Goal: Transaction & Acquisition: Obtain resource

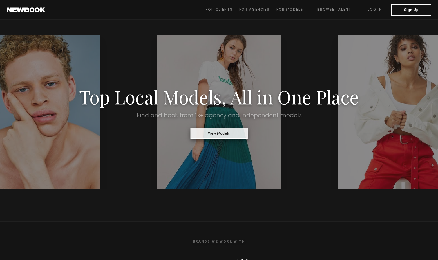
click at [215, 132] on button "View Models" at bounding box center [219, 133] width 57 height 11
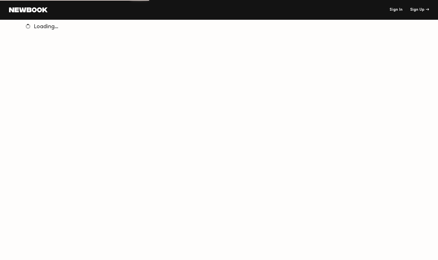
click at [396, 10] on link "Sign In" at bounding box center [396, 10] width 13 height 4
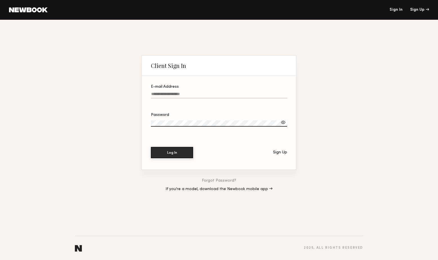
click at [174, 92] on input "E-mail Address" at bounding box center [219, 95] width 136 height 6
click at [184, 97] on input "E-mail Address" at bounding box center [219, 95] width 136 height 6
type input "**********"
click at [172, 150] on button "Log In" at bounding box center [172, 151] width 42 height 11
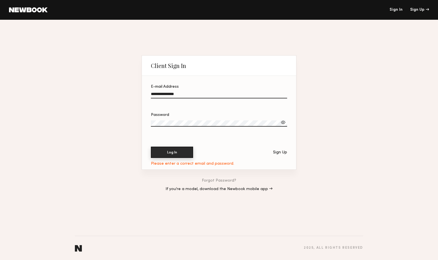
click at [165, 155] on button "Log In" at bounding box center [172, 151] width 42 height 11
click at [165, 150] on button "Log In" at bounding box center [172, 151] width 42 height 11
click at [151, 147] on button "Log In" at bounding box center [172, 152] width 42 height 11
click at [174, 148] on button "Log In" at bounding box center [172, 151] width 42 height 11
click at [218, 180] on link "Forgot Password?" at bounding box center [219, 181] width 34 height 4
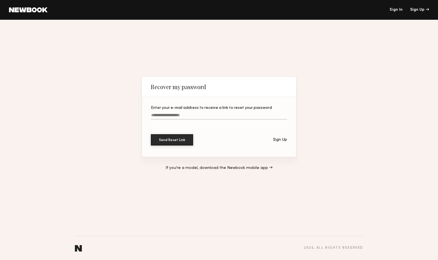
click at [194, 117] on input "Enter your e-mail address to receive a link to reset your password" at bounding box center [219, 116] width 136 height 6
type input "**********"
click at [174, 140] on button "Send Reset Link" at bounding box center [172, 139] width 42 height 11
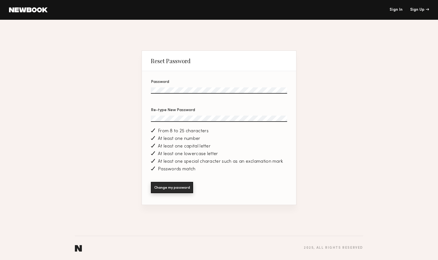
click at [170, 190] on button "Change my password" at bounding box center [172, 187] width 42 height 11
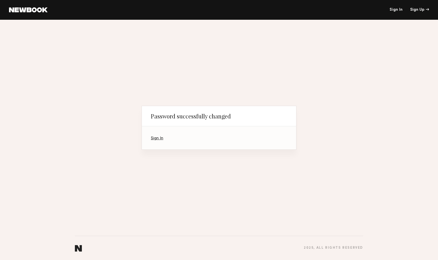
click at [158, 139] on link "Sign In" at bounding box center [157, 138] width 12 height 4
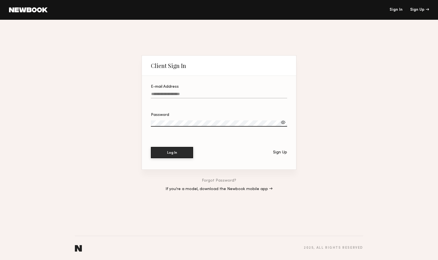
click at [175, 94] on input "E-mail Address" at bounding box center [219, 95] width 136 height 6
type input "**********"
click at [171, 157] on button "Log In" at bounding box center [172, 151] width 42 height 11
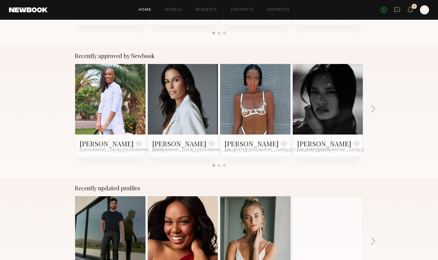
scroll to position [196, 0]
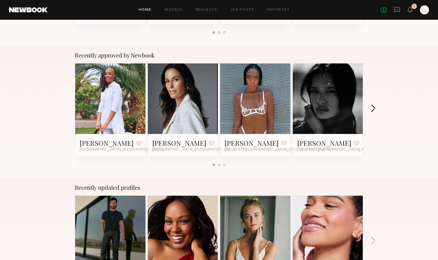
click at [375, 111] on button "button" at bounding box center [373, 108] width 5 height 9
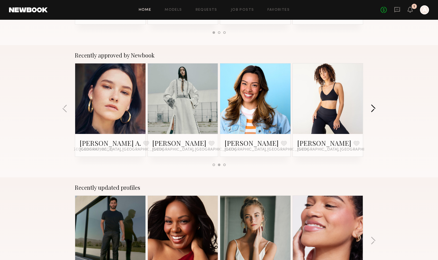
click at [375, 111] on button "button" at bounding box center [373, 108] width 5 height 9
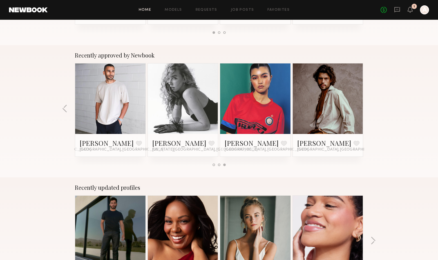
click at [375, 111] on div "Recently approved by Newbook Robin H. Favorite Las Vegas, NV Laiz L. Favorite M…" at bounding box center [219, 111] width 438 height 132
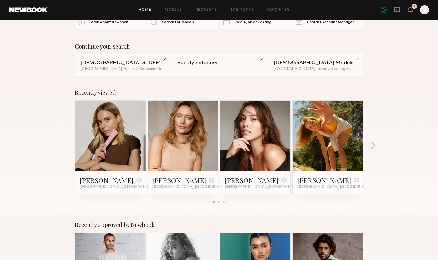
scroll to position [0, 0]
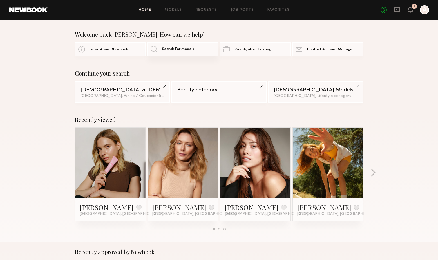
click at [191, 45] on link "Search For Models" at bounding box center [182, 49] width 71 height 14
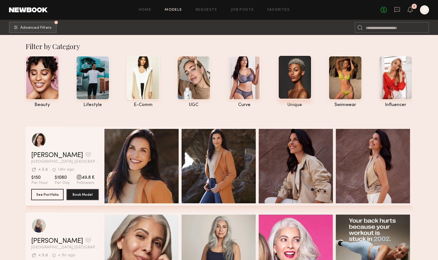
click at [298, 81] on div at bounding box center [295, 77] width 34 height 44
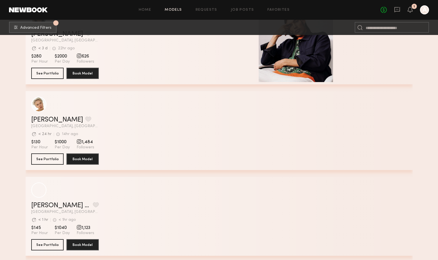
scroll to position [213, 0]
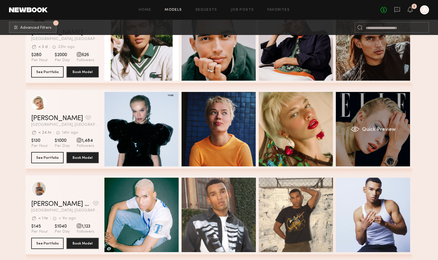
click at [372, 142] on div "Quick Preview" at bounding box center [373, 129] width 74 height 74
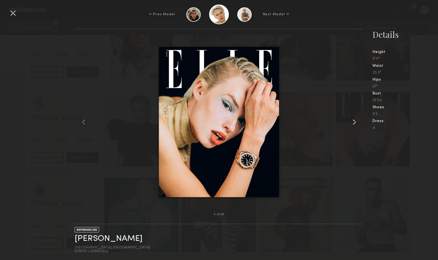
click at [355, 123] on common-icon at bounding box center [354, 121] width 9 height 9
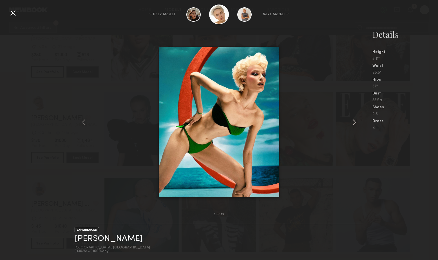
click at [355, 123] on common-icon at bounding box center [354, 121] width 9 height 9
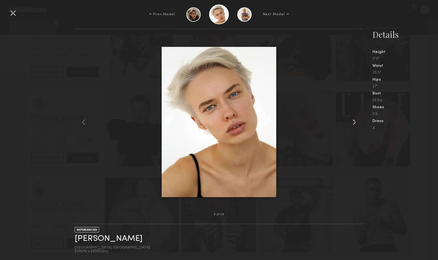
click at [355, 123] on common-icon at bounding box center [354, 121] width 9 height 9
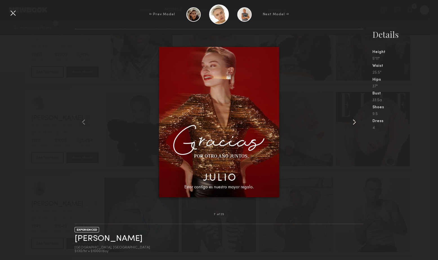
click at [355, 123] on common-icon at bounding box center [354, 121] width 9 height 9
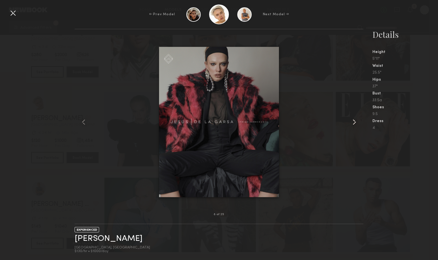
click at [355, 123] on common-icon at bounding box center [354, 121] width 9 height 9
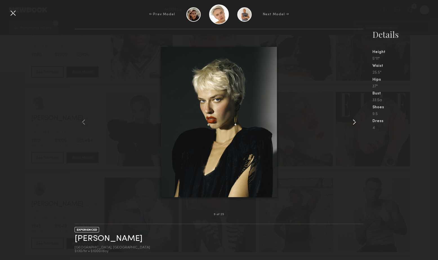
click at [355, 123] on common-icon at bounding box center [354, 121] width 9 height 9
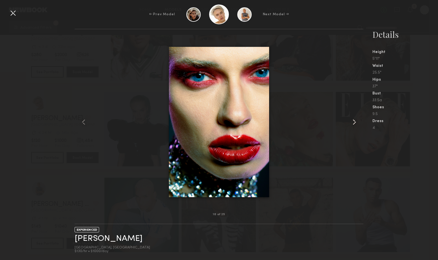
click at [355, 123] on common-icon at bounding box center [354, 121] width 9 height 9
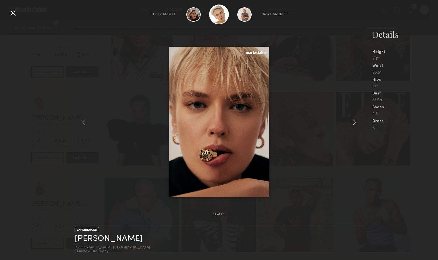
click at [355, 123] on common-icon at bounding box center [354, 121] width 9 height 9
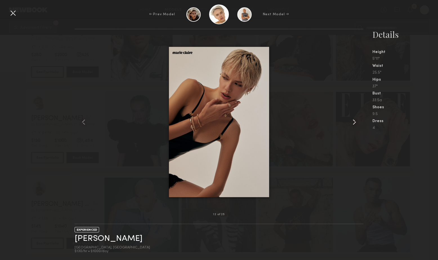
click at [355, 123] on common-icon at bounding box center [354, 121] width 9 height 9
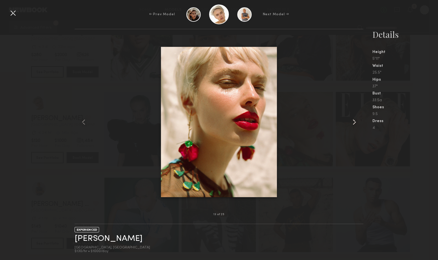
click at [355, 123] on common-icon at bounding box center [354, 121] width 9 height 9
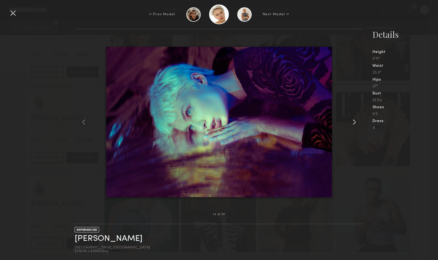
click at [355, 123] on common-icon at bounding box center [354, 121] width 9 height 9
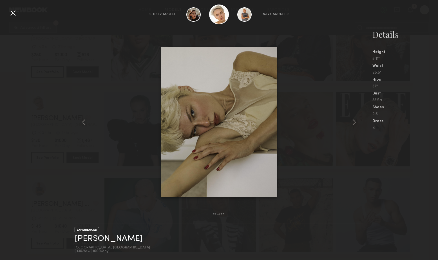
click at [10, 16] on div at bounding box center [12, 12] width 9 height 9
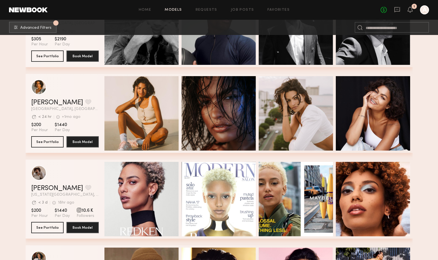
scroll to position [1010, 0]
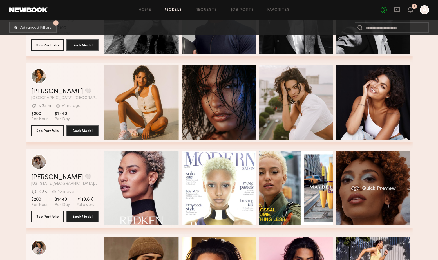
click at [372, 173] on div "Quick Preview" at bounding box center [373, 188] width 74 height 74
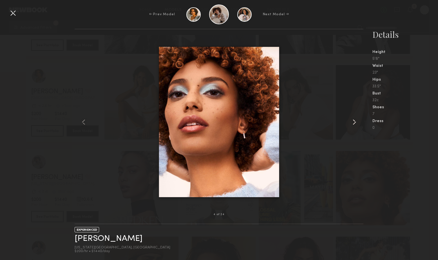
click at [354, 121] on common-icon at bounding box center [354, 121] width 9 height 9
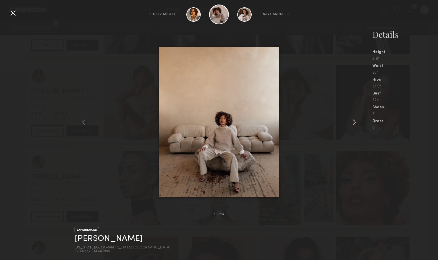
click at [354, 121] on common-icon at bounding box center [354, 121] width 9 height 9
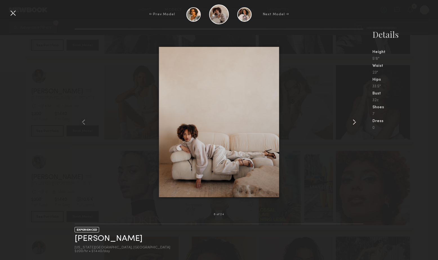
click at [354, 121] on common-icon at bounding box center [354, 121] width 9 height 9
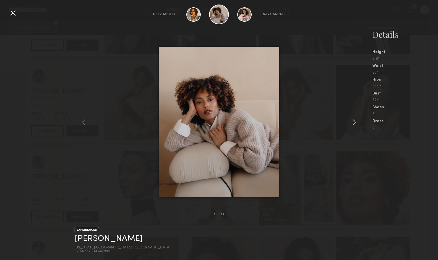
click at [354, 121] on common-icon at bounding box center [354, 121] width 9 height 9
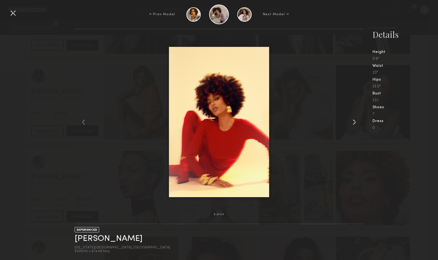
click at [354, 121] on common-icon at bounding box center [354, 121] width 9 height 9
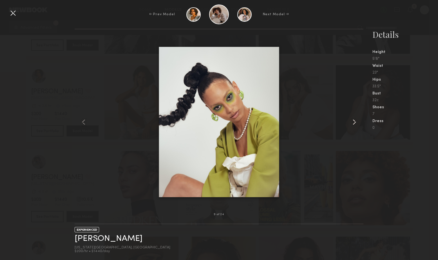
click at [354, 121] on common-icon at bounding box center [354, 121] width 9 height 9
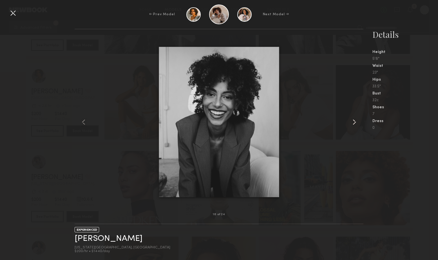
click at [354, 121] on common-icon at bounding box center [354, 121] width 9 height 9
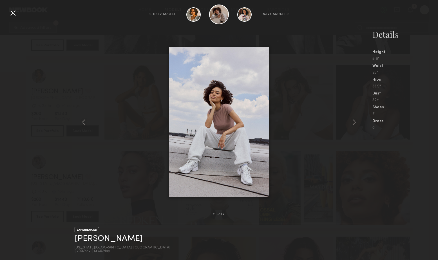
click at [12, 14] on div at bounding box center [12, 12] width 9 height 9
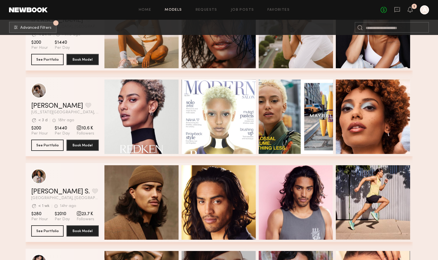
scroll to position [1082, 0]
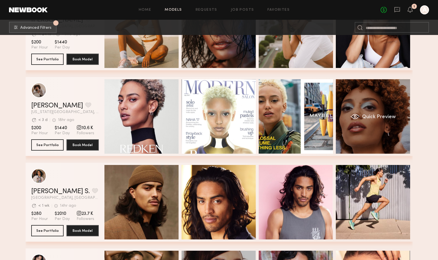
click at [354, 126] on div "Quick Preview" at bounding box center [373, 116] width 74 height 74
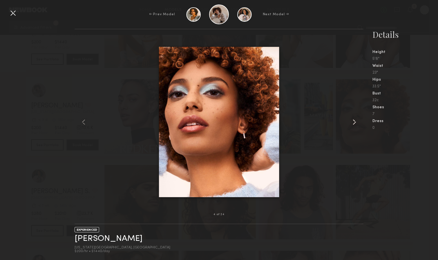
click at [355, 122] on common-icon at bounding box center [354, 121] width 9 height 9
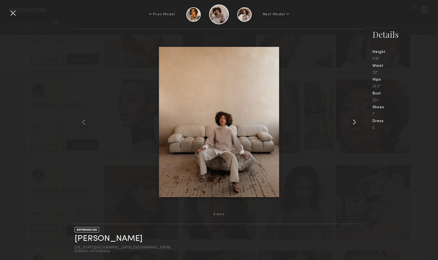
click at [355, 122] on common-icon at bounding box center [354, 121] width 9 height 9
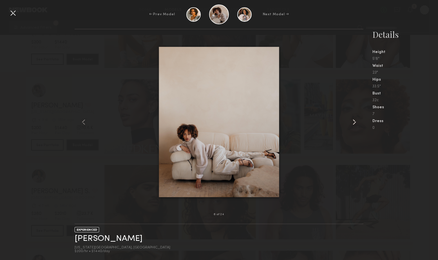
click at [355, 122] on common-icon at bounding box center [354, 121] width 9 height 9
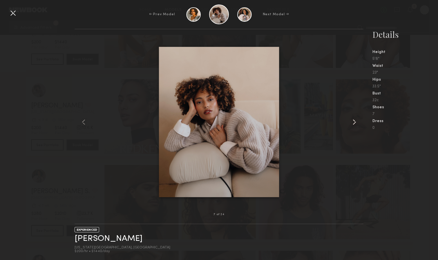
click at [355, 122] on common-icon at bounding box center [354, 121] width 9 height 9
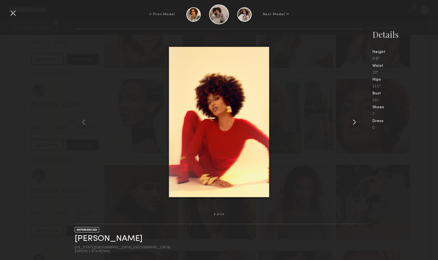
click at [356, 124] on common-icon at bounding box center [354, 121] width 9 height 9
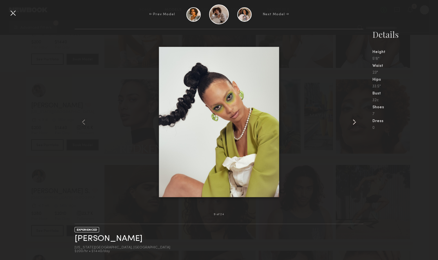
click at [354, 121] on common-icon at bounding box center [354, 121] width 9 height 9
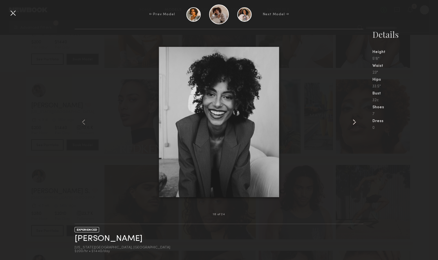
click at [354, 121] on common-icon at bounding box center [354, 121] width 9 height 9
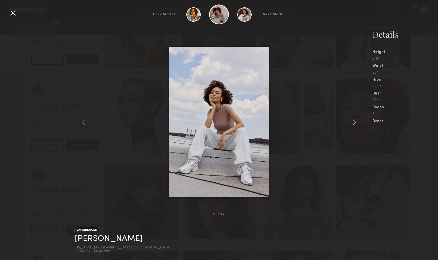
click at [354, 121] on common-icon at bounding box center [354, 121] width 9 height 9
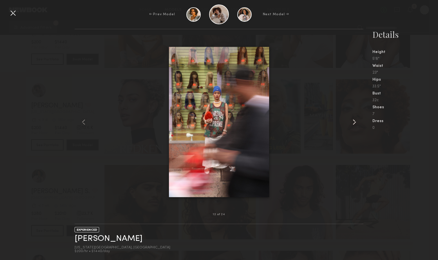
click at [354, 121] on common-icon at bounding box center [354, 121] width 9 height 9
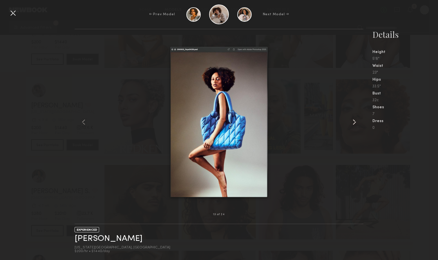
click at [354, 121] on common-icon at bounding box center [354, 121] width 9 height 9
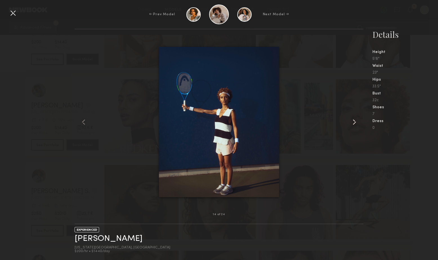
click at [354, 121] on common-icon at bounding box center [354, 121] width 9 height 9
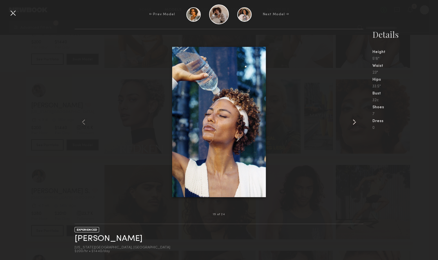
click at [354, 121] on common-icon at bounding box center [354, 121] width 9 height 9
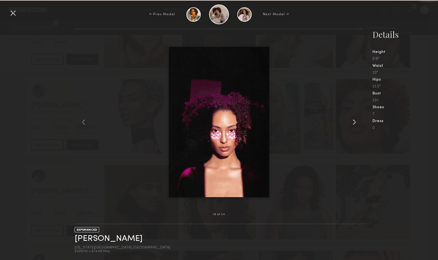
click at [354, 121] on common-icon at bounding box center [354, 121] width 9 height 9
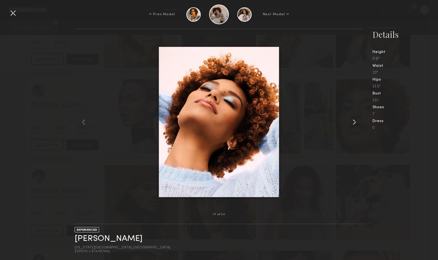
click at [355, 124] on common-icon at bounding box center [354, 121] width 9 height 9
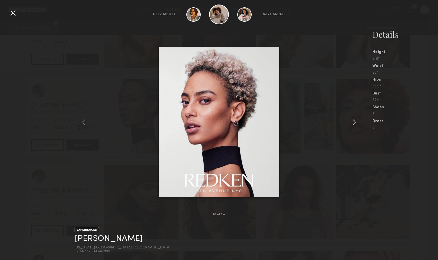
click at [356, 119] on common-icon at bounding box center [354, 121] width 9 height 9
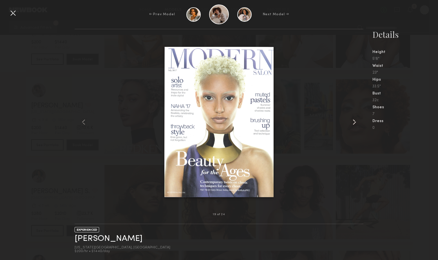
click at [356, 119] on common-icon at bounding box center [354, 121] width 9 height 9
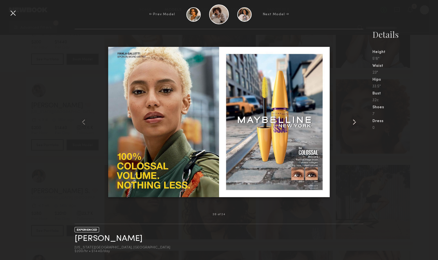
click at [356, 119] on common-icon at bounding box center [354, 121] width 9 height 9
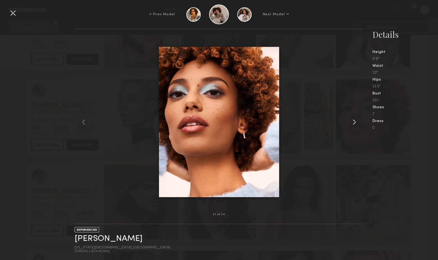
click at [356, 119] on common-icon at bounding box center [354, 121] width 9 height 9
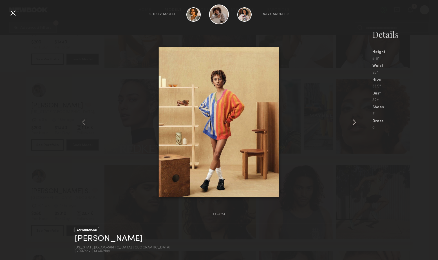
click at [356, 119] on common-icon at bounding box center [354, 121] width 9 height 9
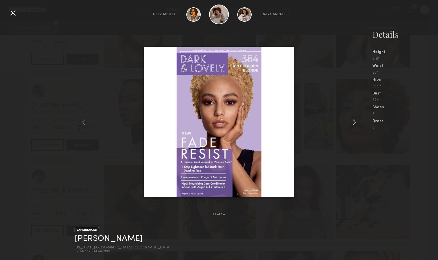
click at [356, 119] on common-icon at bounding box center [354, 121] width 9 height 9
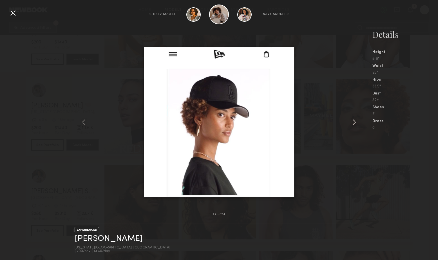
click at [356, 119] on common-icon at bounding box center [354, 121] width 9 height 9
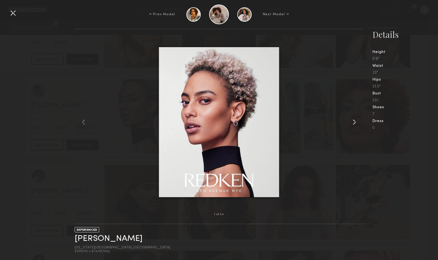
click at [356, 119] on common-icon at bounding box center [354, 121] width 9 height 9
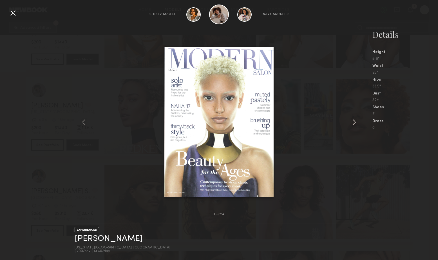
click at [356, 119] on common-icon at bounding box center [354, 121] width 9 height 9
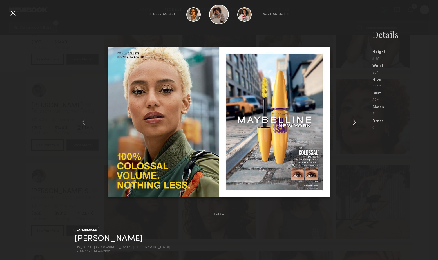
click at [356, 119] on common-icon at bounding box center [354, 121] width 9 height 9
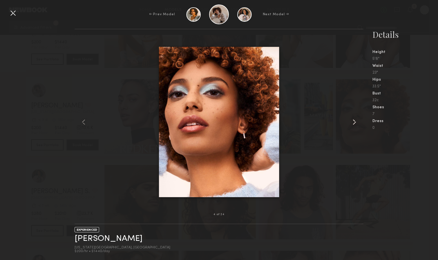
click at [355, 119] on common-icon at bounding box center [354, 121] width 9 height 9
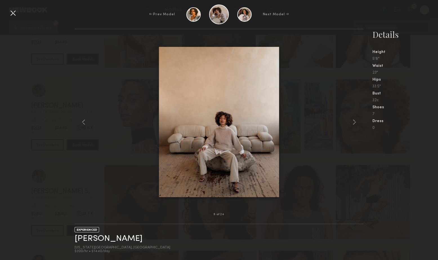
click at [15, 14] on div at bounding box center [12, 12] width 9 height 9
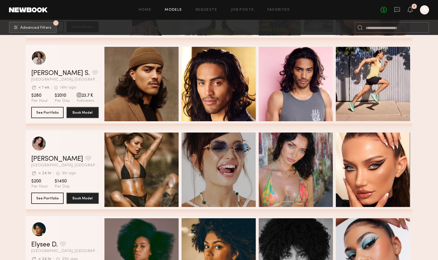
scroll to position [1207, 0]
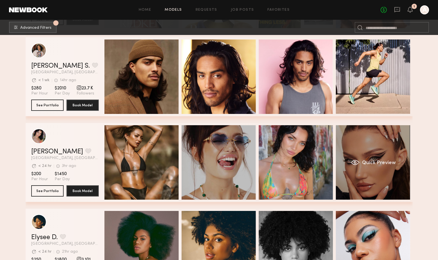
click at [375, 141] on div "Quick Preview" at bounding box center [373, 162] width 74 height 74
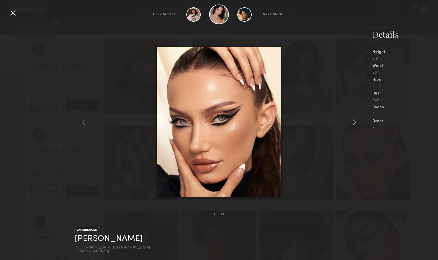
click at [354, 122] on common-icon at bounding box center [354, 121] width 9 height 9
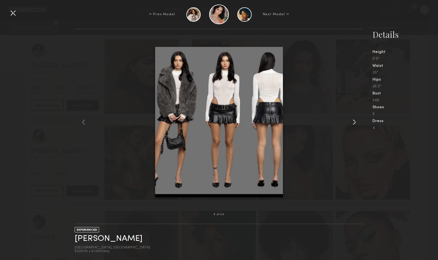
click at [354, 122] on common-icon at bounding box center [354, 121] width 9 height 9
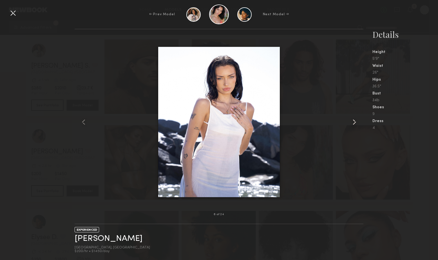
click at [354, 122] on common-icon at bounding box center [354, 121] width 9 height 9
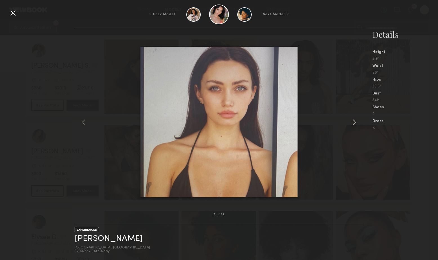
click at [354, 122] on common-icon at bounding box center [354, 121] width 9 height 9
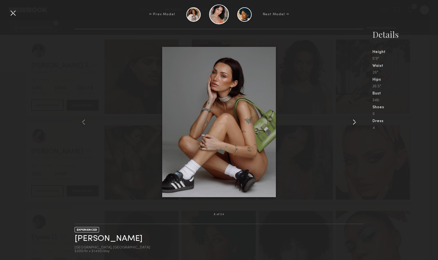
click at [354, 122] on common-icon at bounding box center [354, 121] width 9 height 9
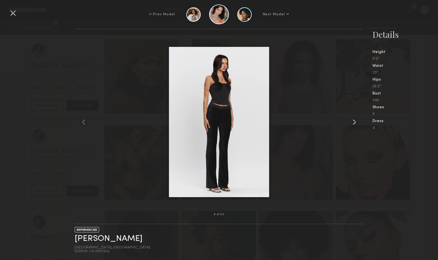
click at [354, 122] on common-icon at bounding box center [354, 121] width 9 height 9
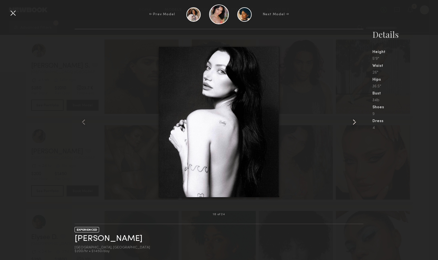
click at [354, 122] on common-icon at bounding box center [354, 121] width 9 height 9
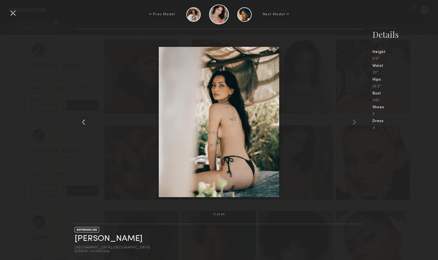
click at [83, 122] on common-icon at bounding box center [83, 121] width 9 height 9
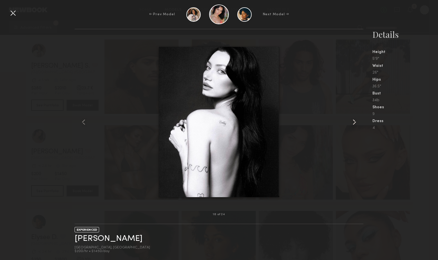
click at [353, 124] on common-icon at bounding box center [354, 121] width 9 height 9
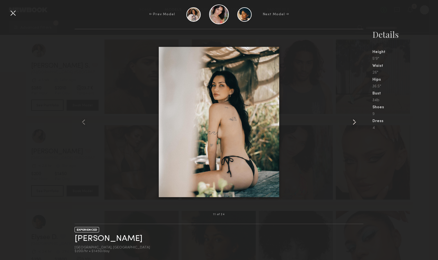
click at [353, 124] on common-icon at bounding box center [354, 121] width 9 height 9
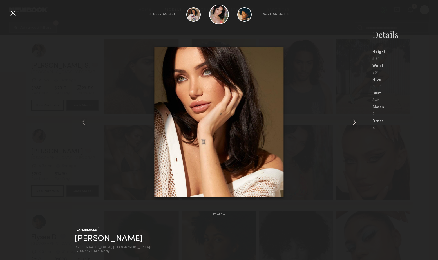
click at [353, 124] on common-icon at bounding box center [354, 121] width 9 height 9
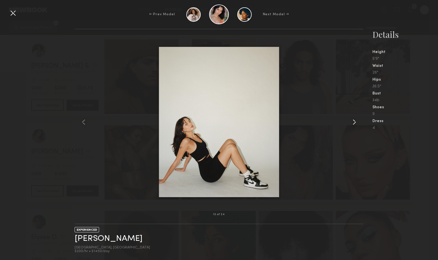
click at [353, 124] on common-icon at bounding box center [354, 121] width 9 height 9
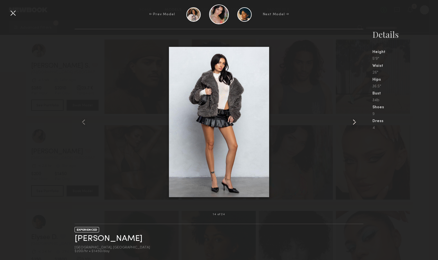
click at [354, 124] on common-icon at bounding box center [354, 121] width 9 height 9
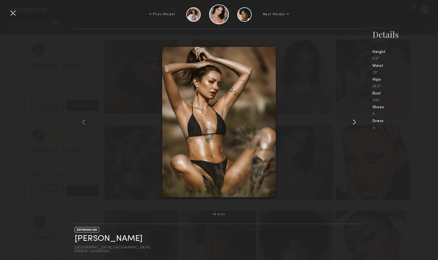
click at [354, 124] on common-icon at bounding box center [354, 121] width 9 height 9
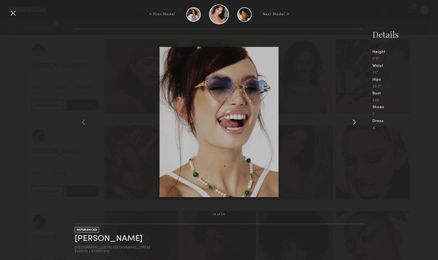
click at [354, 121] on common-icon at bounding box center [354, 121] width 9 height 9
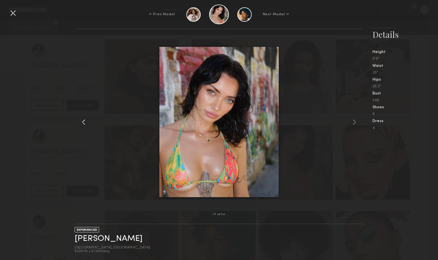
click at [84, 120] on common-icon at bounding box center [83, 121] width 9 height 9
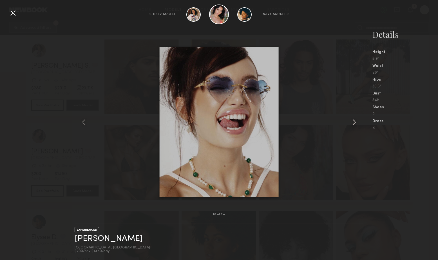
click at [355, 123] on common-icon at bounding box center [354, 121] width 9 height 9
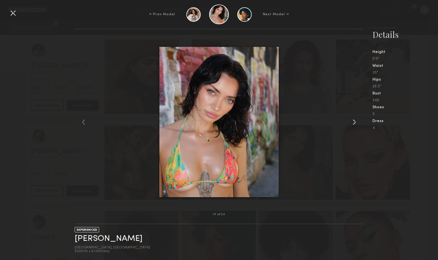
click at [355, 123] on common-icon at bounding box center [354, 121] width 9 height 9
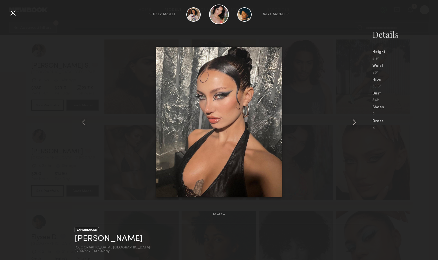
click at [355, 123] on common-icon at bounding box center [354, 121] width 9 height 9
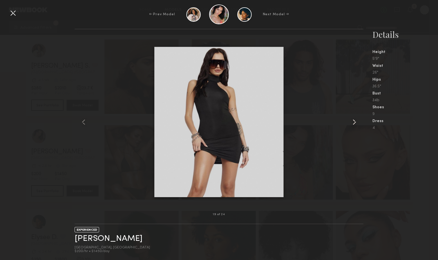
click at [355, 123] on common-icon at bounding box center [354, 121] width 9 height 9
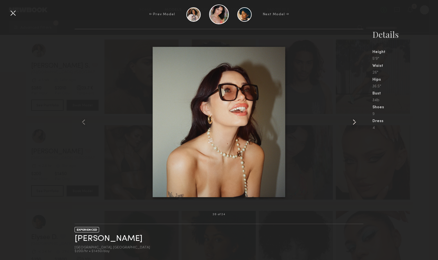
click at [355, 122] on common-icon at bounding box center [354, 121] width 9 height 9
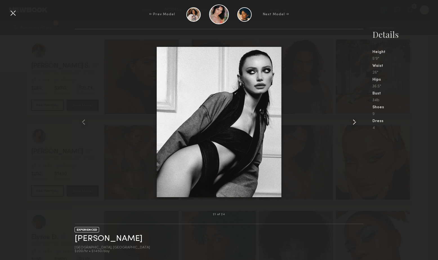
click at [355, 122] on common-icon at bounding box center [354, 121] width 9 height 9
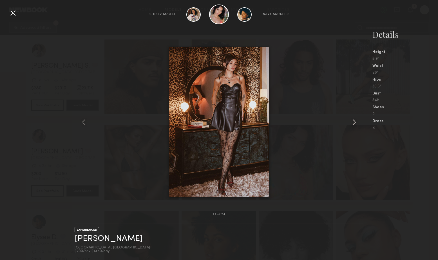
click at [355, 122] on common-icon at bounding box center [354, 121] width 9 height 9
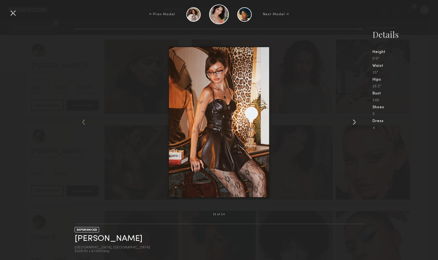
click at [355, 122] on common-icon at bounding box center [354, 121] width 9 height 9
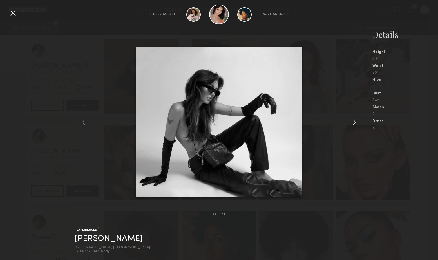
click at [355, 122] on common-icon at bounding box center [354, 121] width 9 height 9
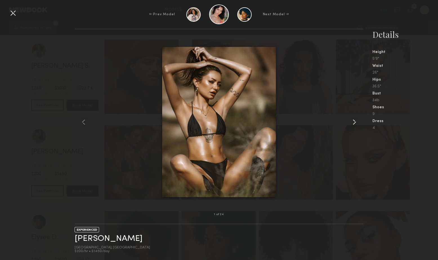
click at [355, 122] on common-icon at bounding box center [354, 121] width 9 height 9
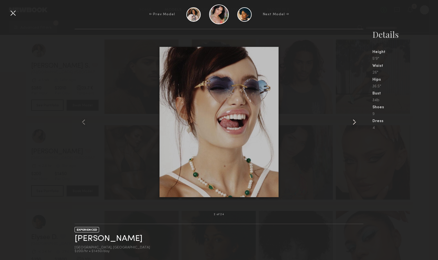
click at [355, 122] on common-icon at bounding box center [354, 121] width 9 height 9
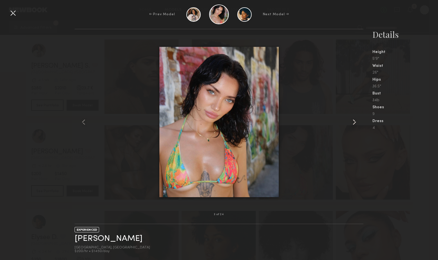
click at [355, 122] on common-icon at bounding box center [354, 121] width 9 height 9
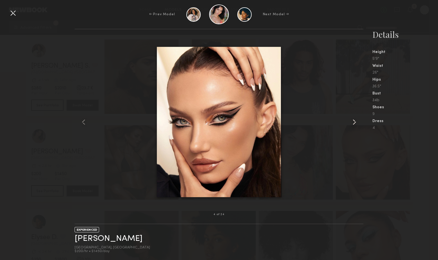
click at [355, 122] on common-icon at bounding box center [354, 121] width 9 height 9
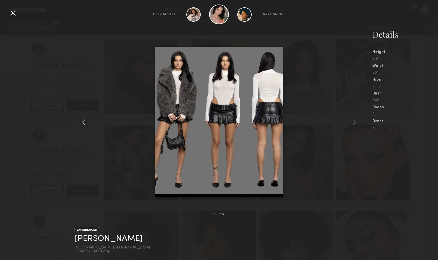
click at [83, 122] on common-icon at bounding box center [83, 121] width 9 height 9
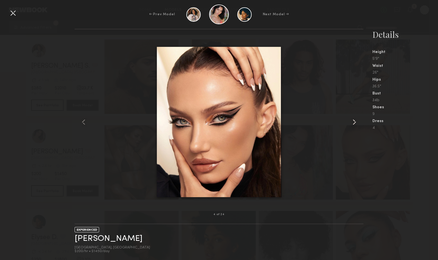
click at [355, 121] on common-icon at bounding box center [354, 121] width 9 height 9
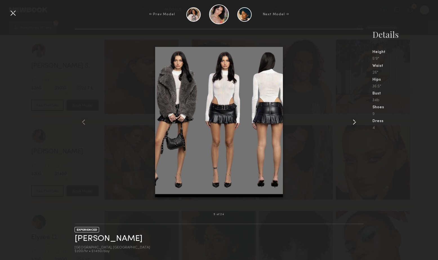
click at [355, 121] on common-icon at bounding box center [354, 121] width 9 height 9
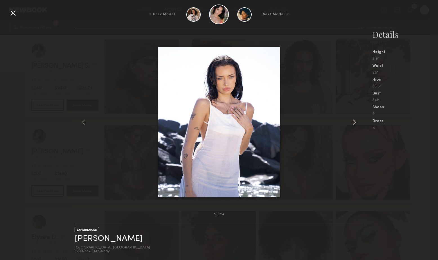
click at [355, 121] on common-icon at bounding box center [354, 121] width 9 height 9
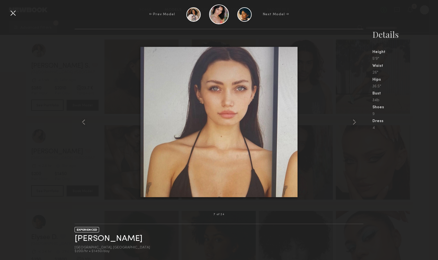
click at [14, 15] on div at bounding box center [12, 12] width 9 height 9
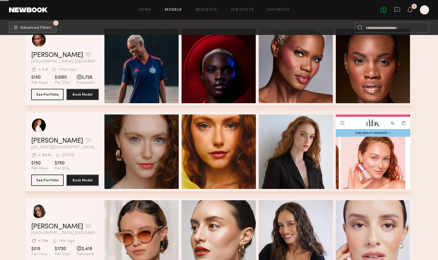
scroll to position [1646, 0]
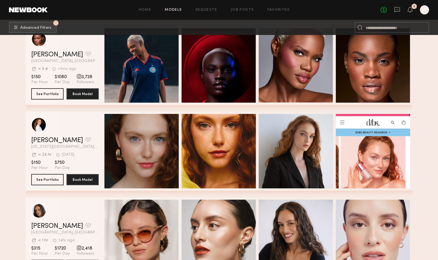
click at [291, 174] on div "Quick Preview" at bounding box center [296, 151] width 74 height 74
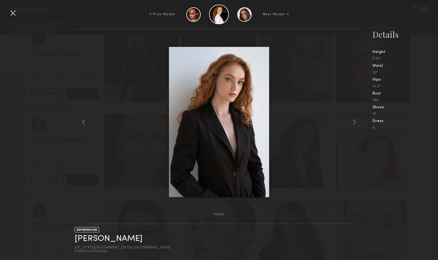
click at [12, 14] on div at bounding box center [12, 12] width 9 height 9
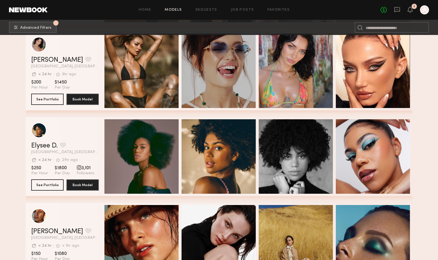
scroll to position [1305, 0]
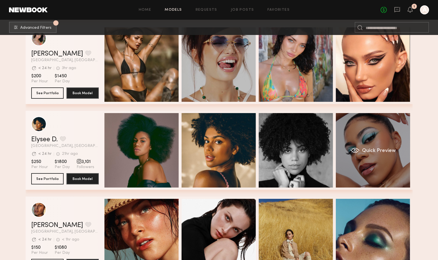
click at [361, 137] on div "Quick Preview" at bounding box center [373, 150] width 74 height 74
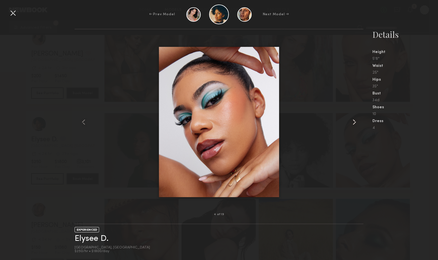
click at [355, 124] on common-icon at bounding box center [354, 121] width 9 height 9
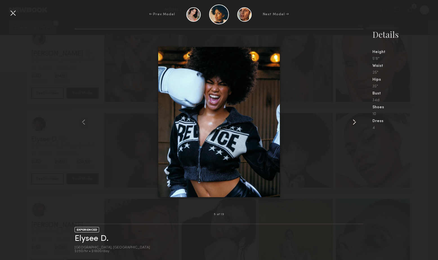
click at [355, 124] on common-icon at bounding box center [354, 121] width 9 height 9
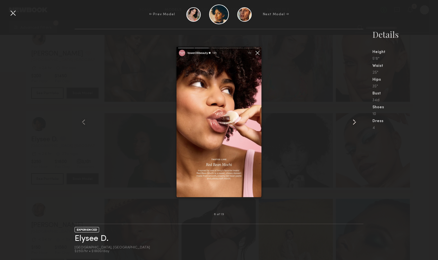
click at [355, 124] on common-icon at bounding box center [354, 121] width 9 height 9
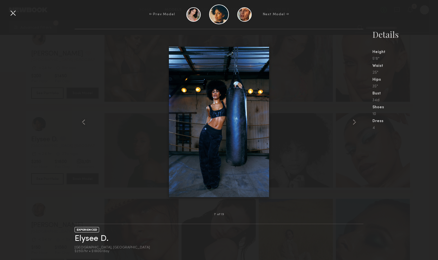
click at [14, 14] on div at bounding box center [12, 12] width 9 height 9
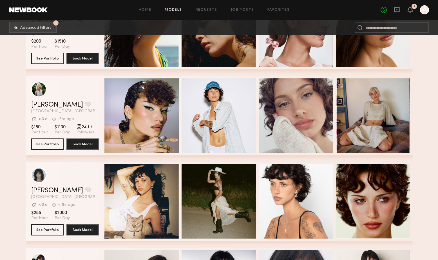
scroll to position [2110, 0]
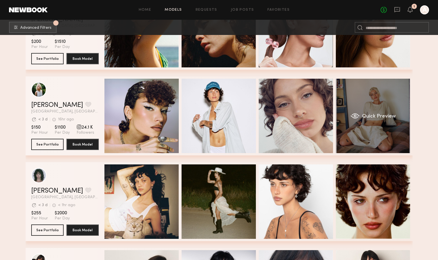
click at [352, 92] on div "Quick Preview" at bounding box center [373, 116] width 74 height 74
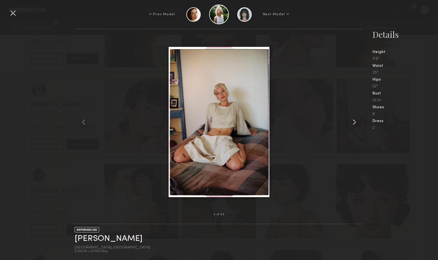
click at [353, 124] on common-icon at bounding box center [354, 121] width 9 height 9
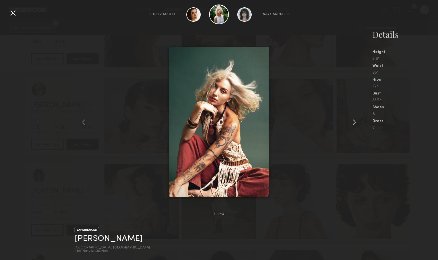
click at [353, 124] on common-icon at bounding box center [354, 121] width 9 height 9
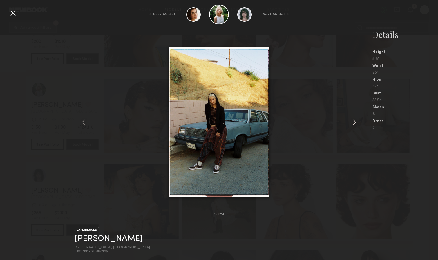
click at [353, 124] on common-icon at bounding box center [354, 121] width 9 height 9
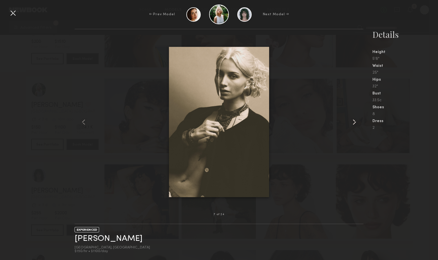
click at [353, 124] on common-icon at bounding box center [354, 121] width 9 height 9
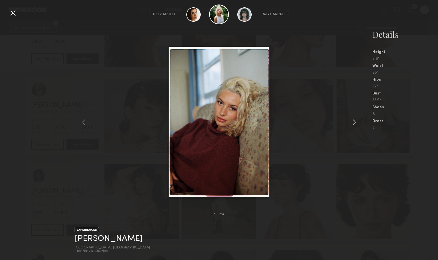
click at [353, 124] on common-icon at bounding box center [354, 121] width 9 height 9
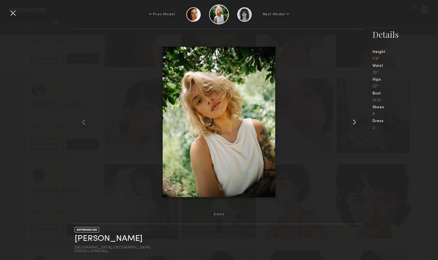
click at [353, 124] on common-icon at bounding box center [354, 121] width 9 height 9
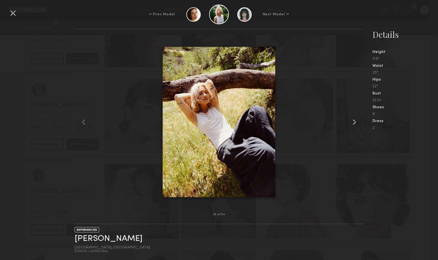
click at [353, 124] on common-icon at bounding box center [354, 121] width 9 height 9
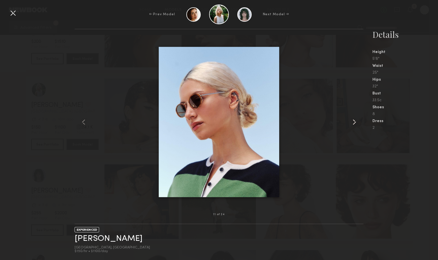
click at [353, 124] on common-icon at bounding box center [354, 121] width 9 height 9
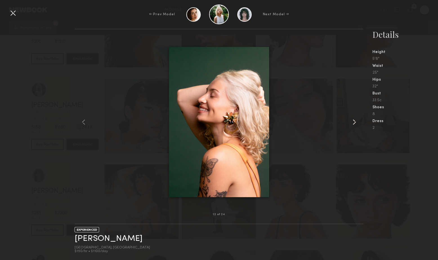
click at [353, 124] on common-icon at bounding box center [354, 121] width 9 height 9
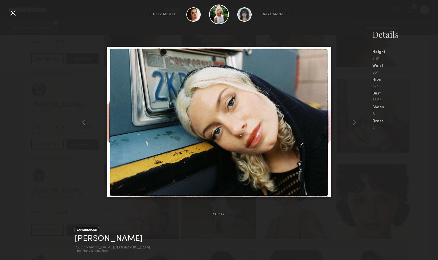
click at [12, 16] on div at bounding box center [12, 12] width 9 height 9
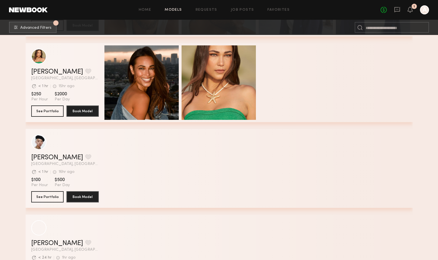
scroll to position [3086, 0]
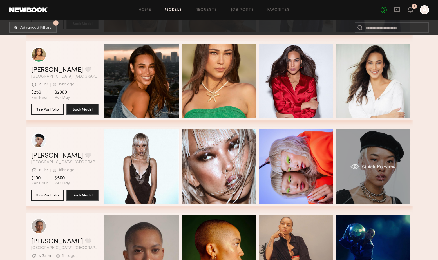
click at [357, 141] on div "Quick Preview" at bounding box center [373, 166] width 74 height 74
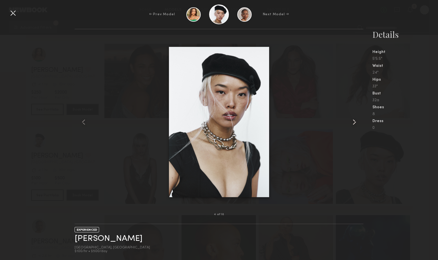
click at [356, 118] on common-icon at bounding box center [354, 121] width 9 height 9
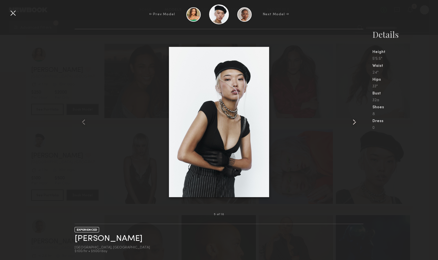
click at [356, 118] on common-icon at bounding box center [354, 121] width 9 height 9
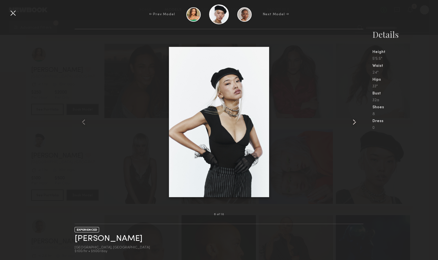
click at [356, 118] on common-icon at bounding box center [354, 121] width 9 height 9
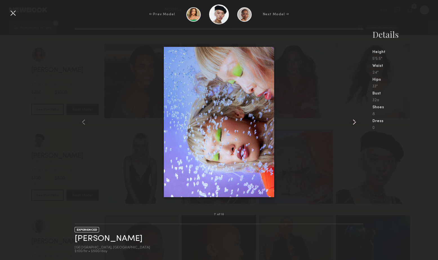
click at [356, 118] on common-icon at bounding box center [354, 121] width 9 height 9
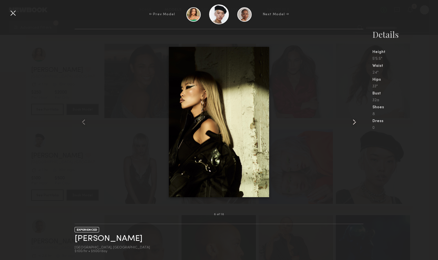
click at [356, 118] on common-icon at bounding box center [354, 121] width 9 height 9
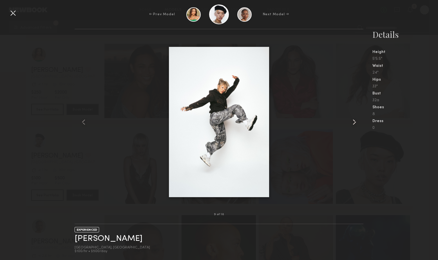
click at [356, 118] on common-icon at bounding box center [354, 121] width 9 height 9
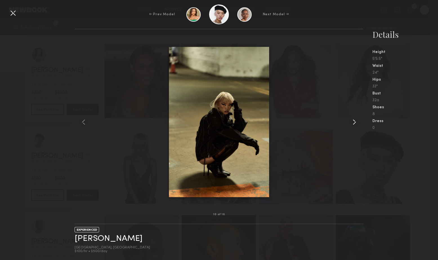
click at [356, 118] on common-icon at bounding box center [354, 121] width 9 height 9
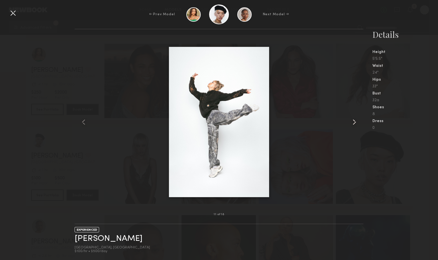
click at [356, 118] on common-icon at bounding box center [354, 121] width 9 height 9
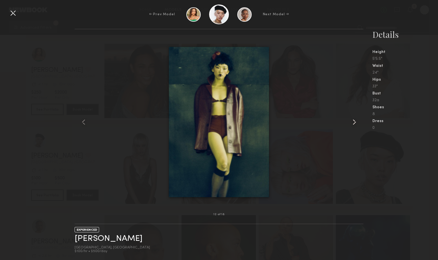
click at [356, 118] on common-icon at bounding box center [354, 121] width 9 height 9
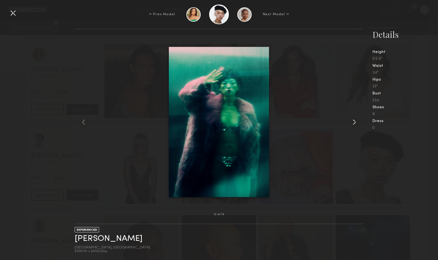
click at [356, 118] on common-icon at bounding box center [354, 121] width 9 height 9
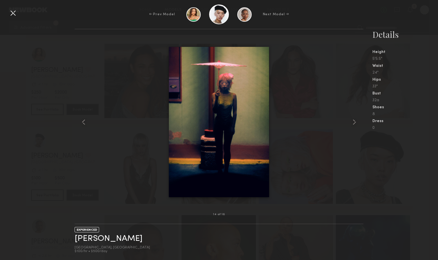
click at [14, 14] on div at bounding box center [12, 12] width 9 height 9
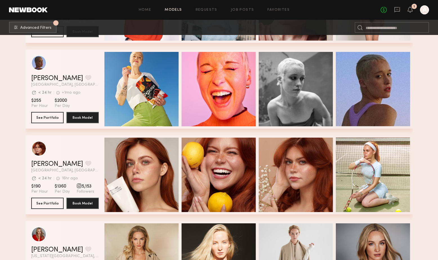
scroll to position [3849, 0]
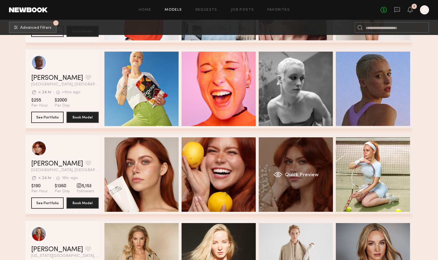
click at [300, 188] on div "Quick Preview" at bounding box center [296, 174] width 74 height 74
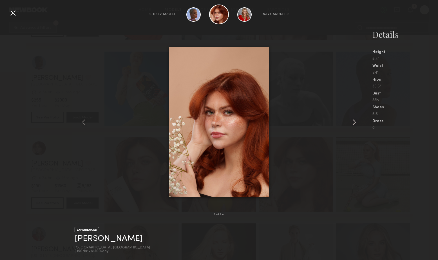
click at [353, 122] on common-icon at bounding box center [354, 121] width 9 height 9
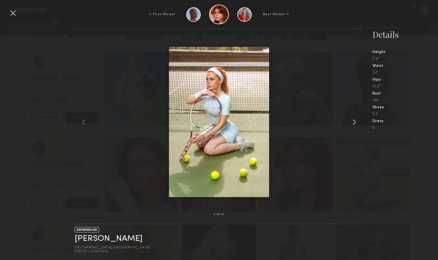
click at [353, 122] on common-icon at bounding box center [354, 121] width 9 height 9
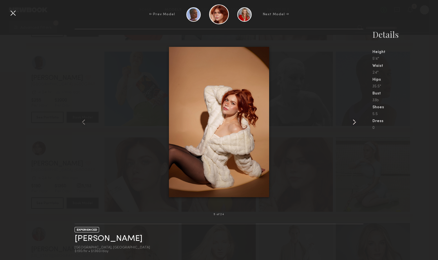
click at [353, 122] on common-icon at bounding box center [354, 121] width 9 height 9
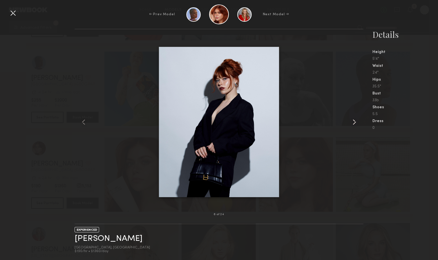
click at [353, 122] on common-icon at bounding box center [354, 121] width 9 height 9
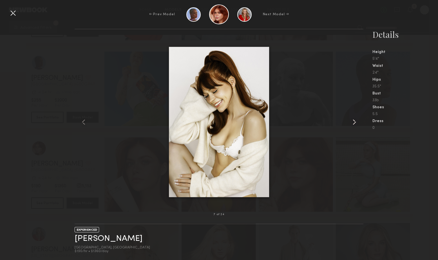
click at [353, 122] on common-icon at bounding box center [354, 121] width 9 height 9
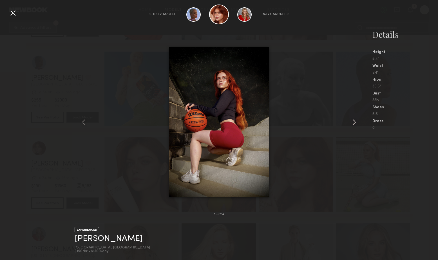
click at [353, 122] on common-icon at bounding box center [354, 121] width 9 height 9
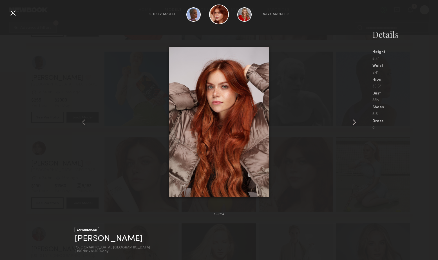
click at [353, 122] on common-icon at bounding box center [354, 121] width 9 height 9
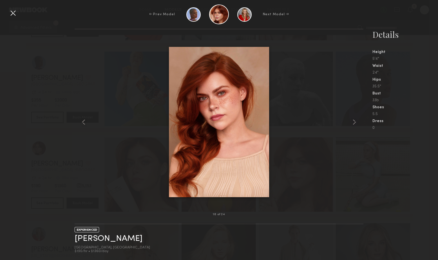
click at [15, 13] on div at bounding box center [12, 12] width 9 height 9
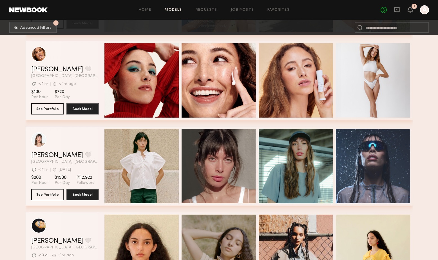
scroll to position [4543, 0]
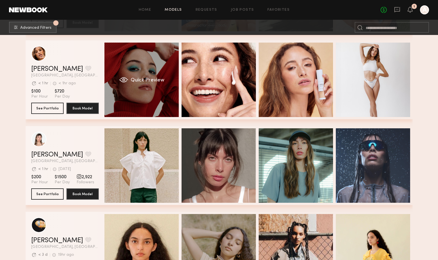
click at [138, 60] on div "Quick Preview" at bounding box center [141, 80] width 74 height 74
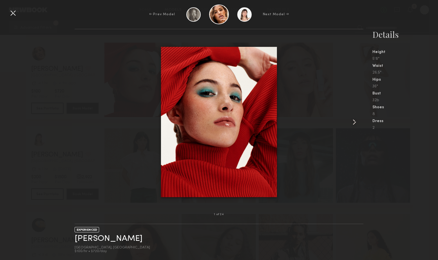
click at [355, 122] on common-icon at bounding box center [354, 121] width 9 height 9
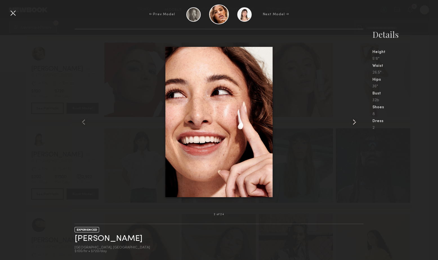
click at [355, 122] on common-icon at bounding box center [354, 121] width 9 height 9
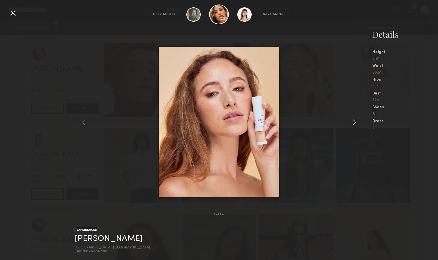
click at [355, 122] on common-icon at bounding box center [354, 121] width 9 height 9
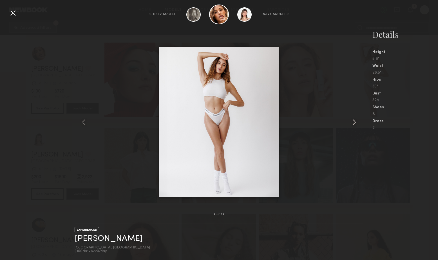
click at [355, 122] on common-icon at bounding box center [354, 121] width 9 height 9
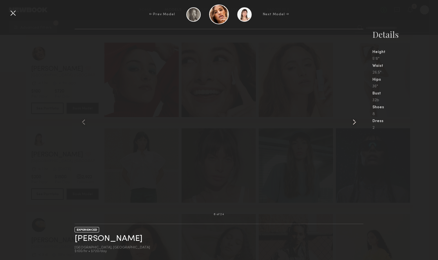
click at [355, 122] on common-icon at bounding box center [354, 121] width 9 height 9
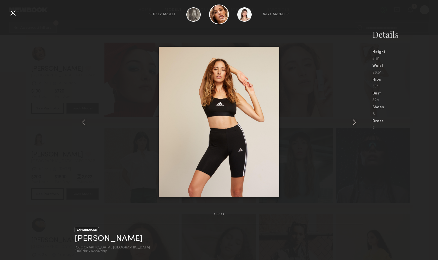
click at [355, 122] on common-icon at bounding box center [354, 121] width 9 height 9
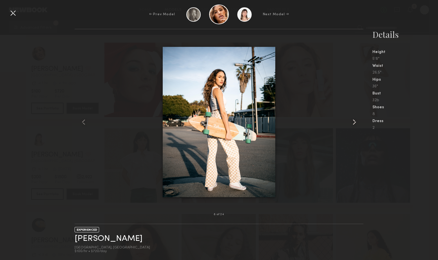
click at [355, 122] on common-icon at bounding box center [354, 121] width 9 height 9
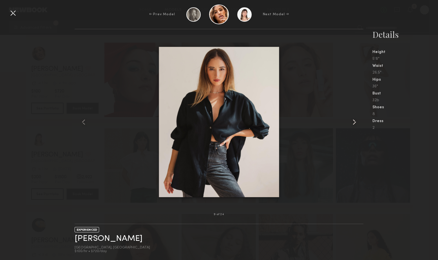
click at [355, 122] on common-icon at bounding box center [354, 121] width 9 height 9
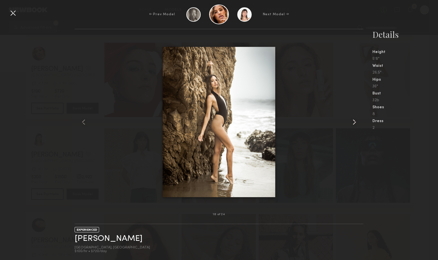
click at [355, 122] on common-icon at bounding box center [354, 121] width 9 height 9
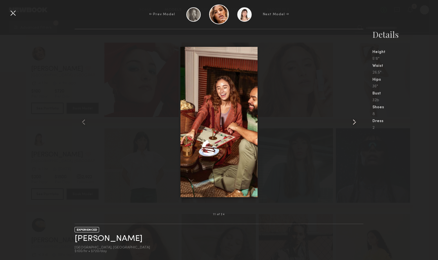
click at [355, 122] on common-icon at bounding box center [354, 121] width 9 height 9
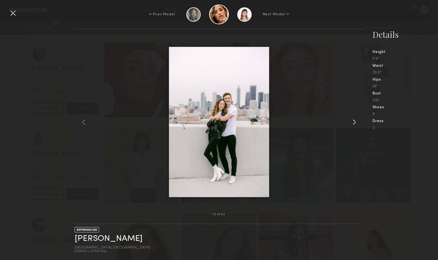
click at [355, 122] on common-icon at bounding box center [354, 121] width 9 height 9
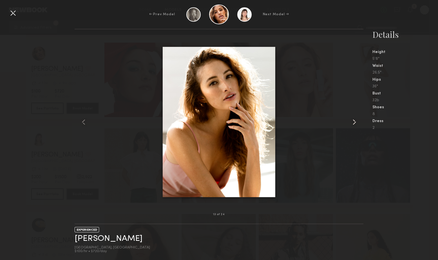
click at [355, 122] on common-icon at bounding box center [354, 121] width 9 height 9
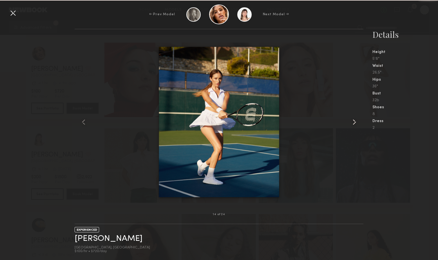
click at [355, 122] on common-icon at bounding box center [354, 121] width 9 height 9
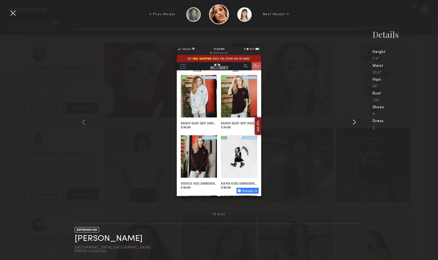
click at [355, 122] on common-icon at bounding box center [354, 121] width 9 height 9
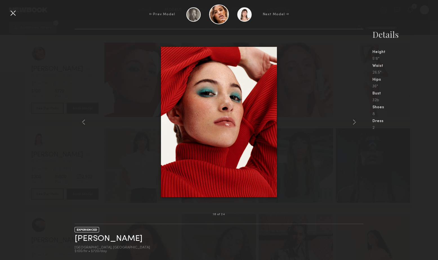
click at [12, 12] on div at bounding box center [12, 12] width 9 height 9
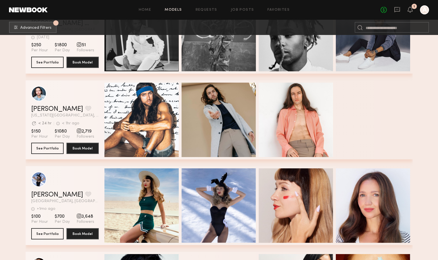
scroll to position [7418, 0]
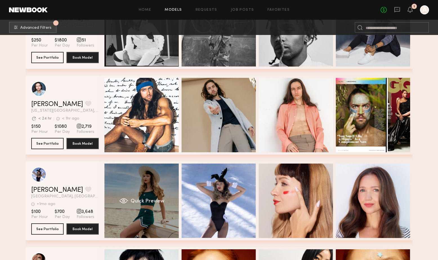
click at [157, 179] on div "Quick Preview" at bounding box center [141, 200] width 74 height 74
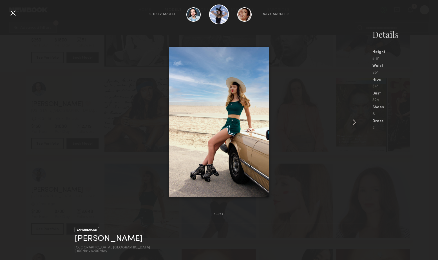
click at [352, 122] on common-icon at bounding box center [354, 121] width 9 height 9
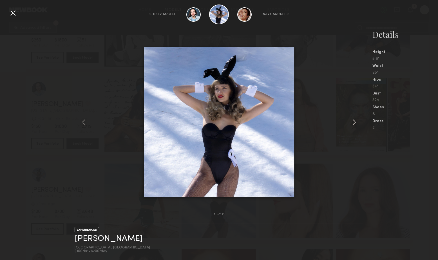
click at [352, 122] on common-icon at bounding box center [354, 121] width 9 height 9
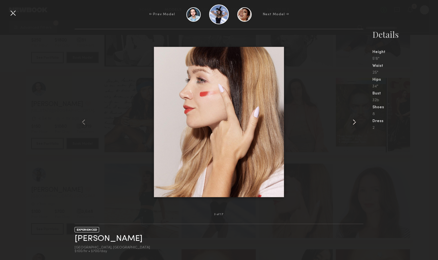
click at [352, 122] on common-icon at bounding box center [354, 121] width 9 height 9
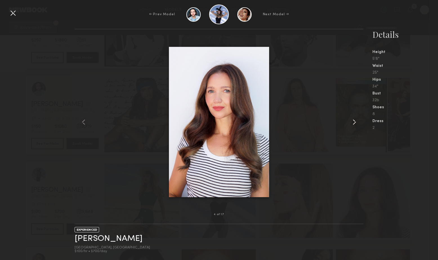
click at [352, 122] on common-icon at bounding box center [354, 121] width 9 height 9
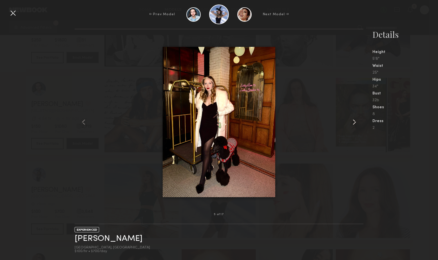
click at [352, 122] on common-icon at bounding box center [354, 121] width 9 height 9
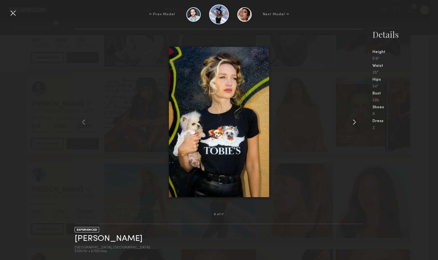
click at [352, 122] on common-icon at bounding box center [354, 121] width 9 height 9
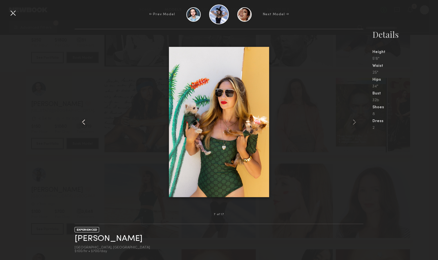
click at [81, 120] on common-icon at bounding box center [83, 121] width 9 height 9
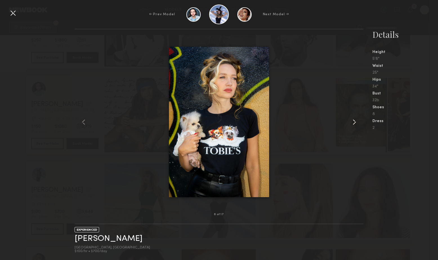
click at [355, 124] on common-icon at bounding box center [354, 121] width 9 height 9
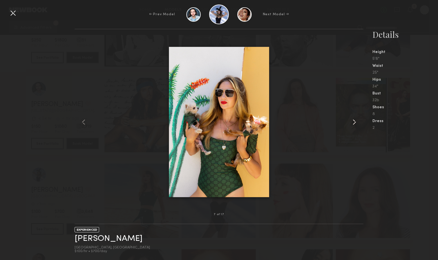
click at [355, 124] on common-icon at bounding box center [354, 121] width 9 height 9
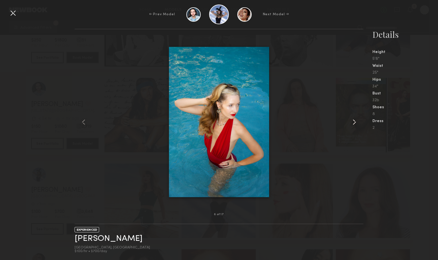
click at [355, 124] on common-icon at bounding box center [354, 121] width 9 height 9
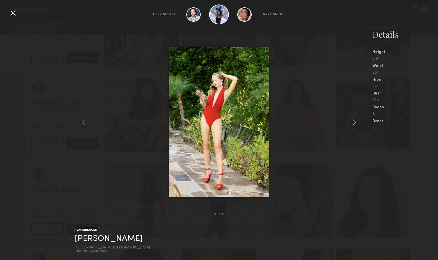
click at [355, 124] on common-icon at bounding box center [354, 121] width 9 height 9
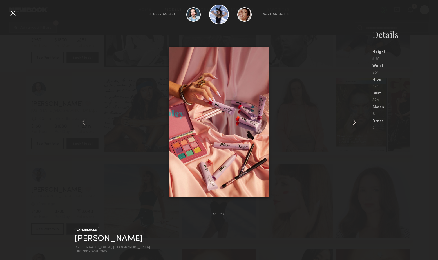
click at [355, 124] on common-icon at bounding box center [354, 121] width 9 height 9
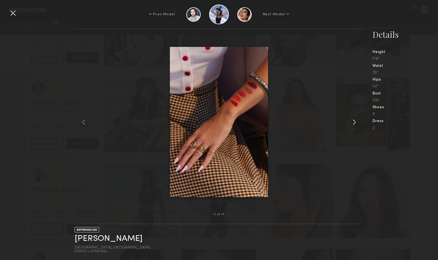
click at [355, 124] on common-icon at bounding box center [354, 121] width 9 height 9
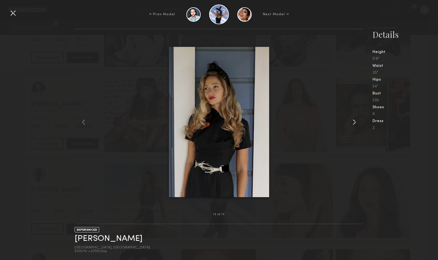
click at [355, 121] on common-icon at bounding box center [354, 121] width 9 height 9
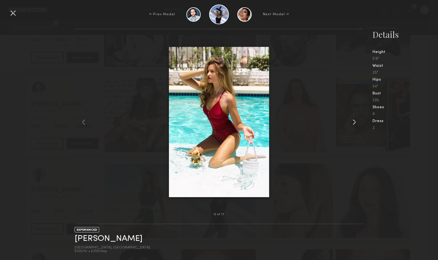
click at [355, 121] on common-icon at bounding box center [354, 121] width 9 height 9
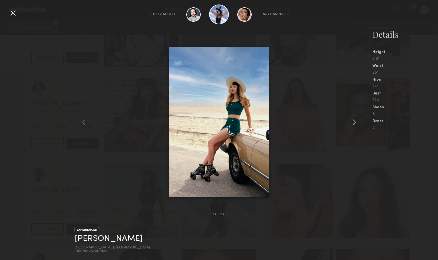
click at [355, 121] on common-icon at bounding box center [354, 121] width 9 height 9
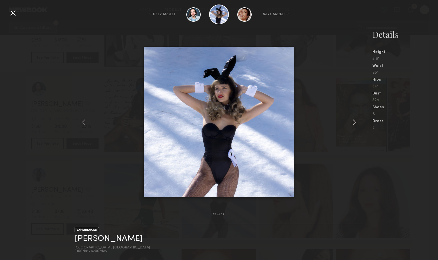
click at [355, 121] on common-icon at bounding box center [354, 121] width 9 height 9
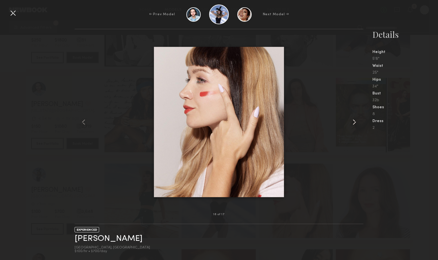
click at [355, 121] on common-icon at bounding box center [354, 121] width 9 height 9
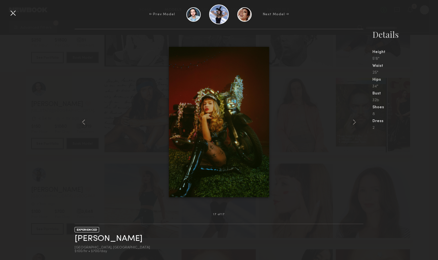
click at [15, 15] on div at bounding box center [12, 12] width 9 height 9
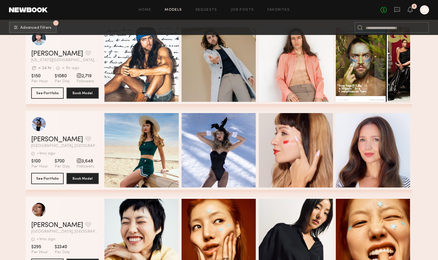
scroll to position [7470, 0]
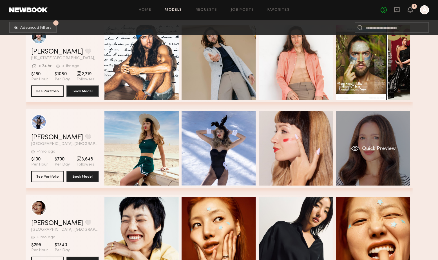
click at [361, 167] on div "Quick Preview" at bounding box center [373, 148] width 74 height 74
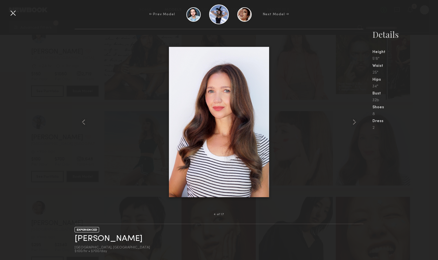
click at [14, 13] on div at bounding box center [12, 12] width 9 height 9
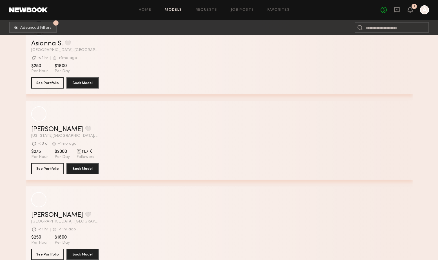
scroll to position [11249, 0]
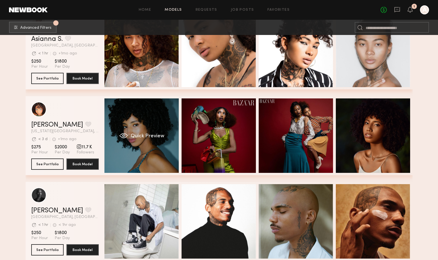
click at [132, 118] on div "Quick Preview" at bounding box center [141, 135] width 74 height 74
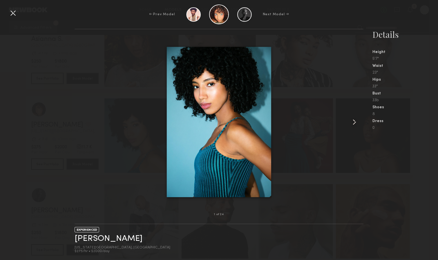
click at [355, 122] on common-icon at bounding box center [354, 121] width 9 height 9
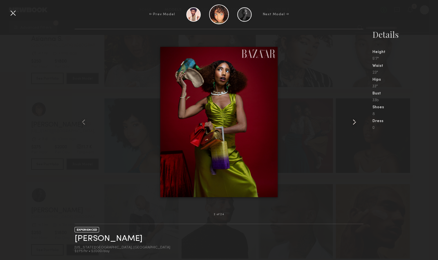
click at [355, 122] on common-icon at bounding box center [354, 121] width 9 height 9
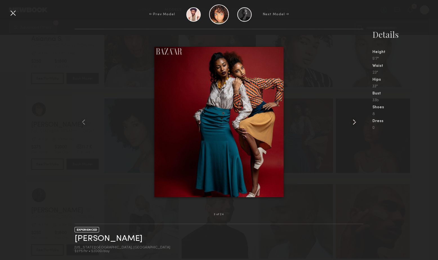
click at [355, 122] on common-icon at bounding box center [354, 121] width 9 height 9
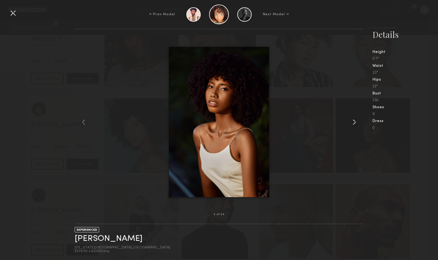
click at [355, 122] on common-icon at bounding box center [354, 121] width 9 height 9
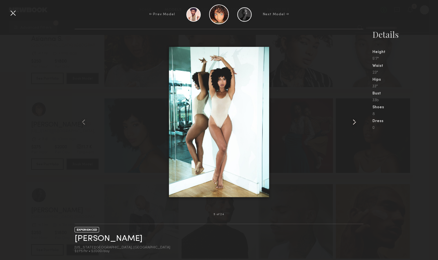
click at [355, 122] on common-icon at bounding box center [354, 121] width 9 height 9
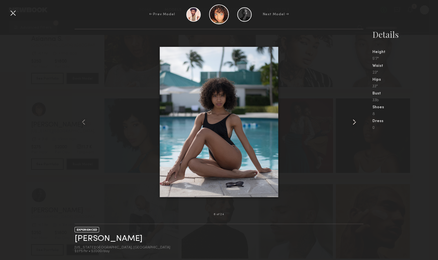
click at [355, 122] on common-icon at bounding box center [354, 121] width 9 height 9
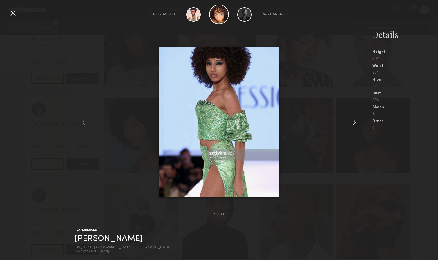
click at [355, 122] on common-icon at bounding box center [354, 121] width 9 height 9
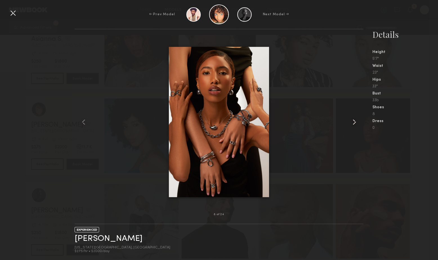
click at [355, 122] on common-icon at bounding box center [354, 121] width 9 height 9
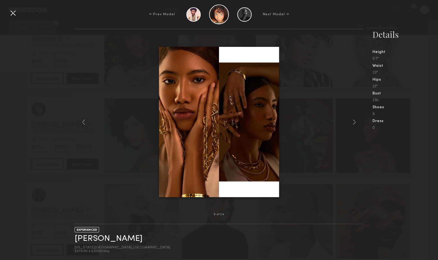
click at [14, 14] on div at bounding box center [12, 12] width 9 height 9
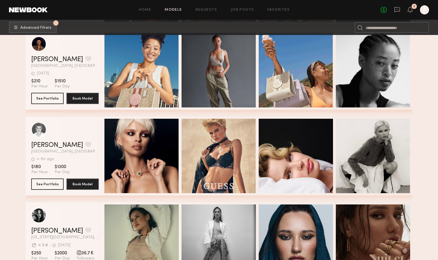
scroll to position [11743, 0]
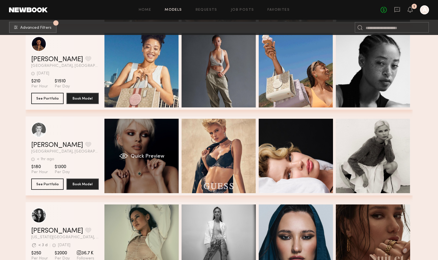
click at [126, 134] on div "Quick Preview" at bounding box center [141, 156] width 74 height 74
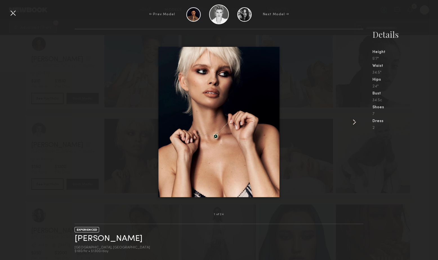
click at [355, 123] on common-icon at bounding box center [354, 121] width 9 height 9
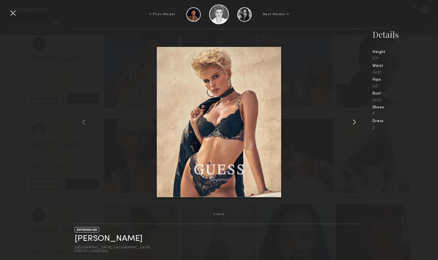
click at [355, 123] on common-icon at bounding box center [354, 121] width 9 height 9
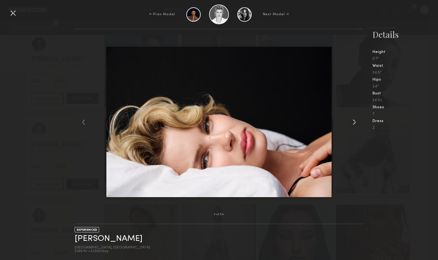
click at [353, 122] on common-icon at bounding box center [354, 121] width 9 height 9
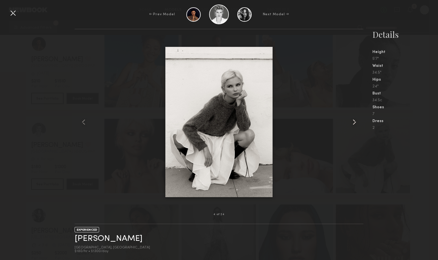
click at [353, 122] on common-icon at bounding box center [354, 121] width 9 height 9
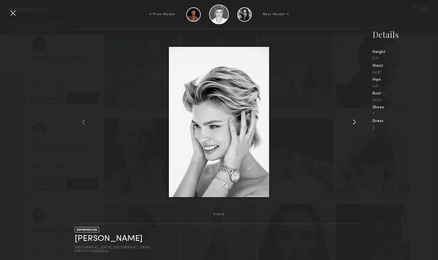
click at [353, 122] on common-icon at bounding box center [354, 121] width 9 height 9
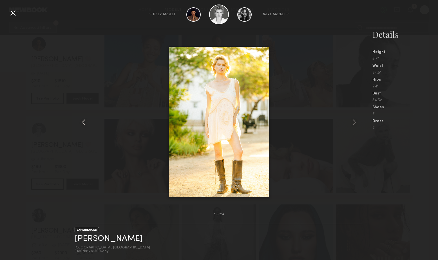
click at [83, 121] on common-icon at bounding box center [83, 121] width 9 height 9
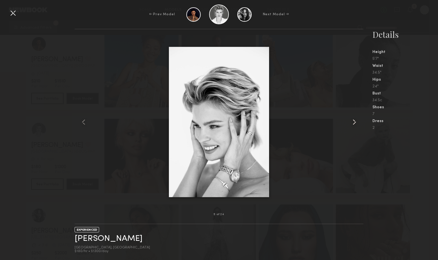
click at [353, 123] on common-icon at bounding box center [354, 121] width 9 height 9
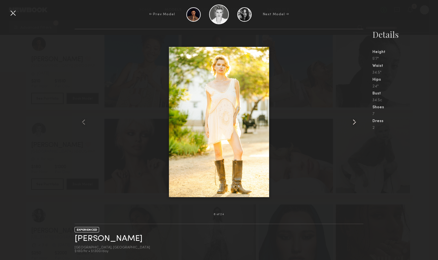
click at [353, 123] on common-icon at bounding box center [354, 121] width 9 height 9
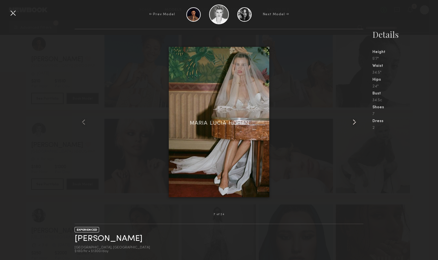
click at [353, 123] on common-icon at bounding box center [354, 121] width 9 height 9
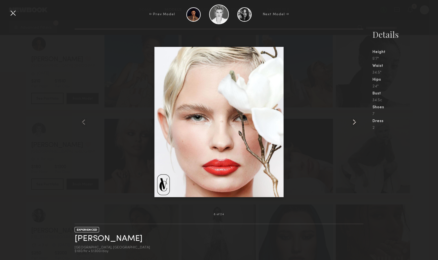
click at [353, 123] on common-icon at bounding box center [354, 121] width 9 height 9
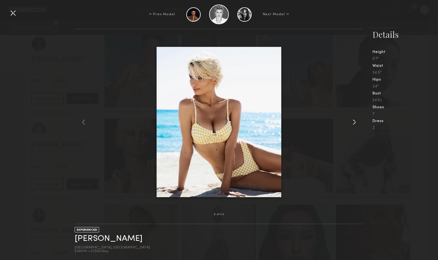
click at [353, 123] on common-icon at bounding box center [354, 121] width 9 height 9
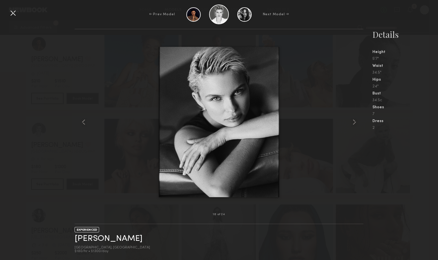
click at [13, 13] on div at bounding box center [12, 12] width 9 height 9
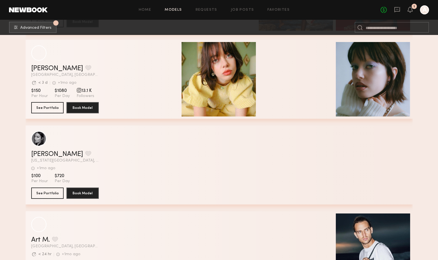
scroll to position [16871, 0]
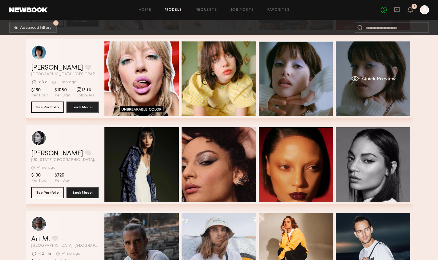
click at [358, 104] on div "Quick Preview" at bounding box center [373, 78] width 74 height 74
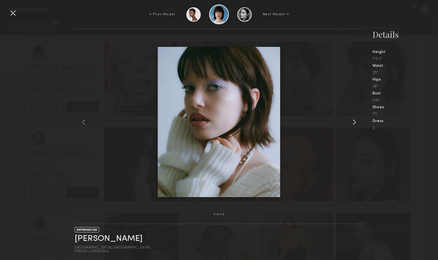
click at [356, 123] on common-icon at bounding box center [354, 121] width 9 height 9
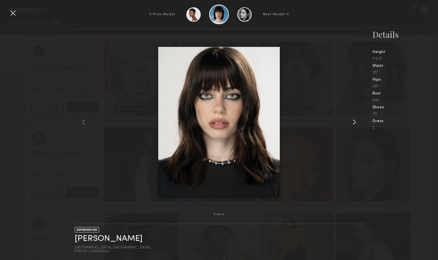
click at [356, 123] on common-icon at bounding box center [354, 121] width 9 height 9
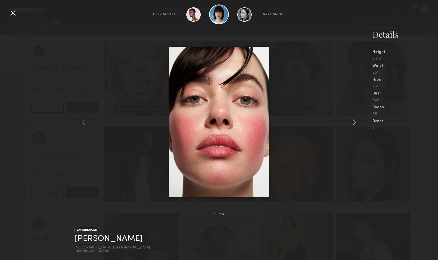
click at [356, 123] on common-icon at bounding box center [354, 121] width 9 height 9
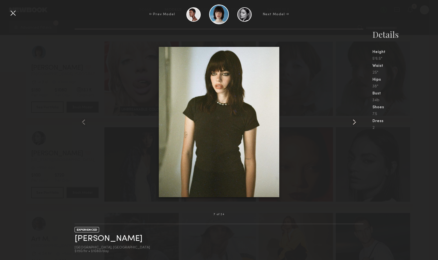
click at [356, 123] on common-icon at bounding box center [354, 121] width 9 height 9
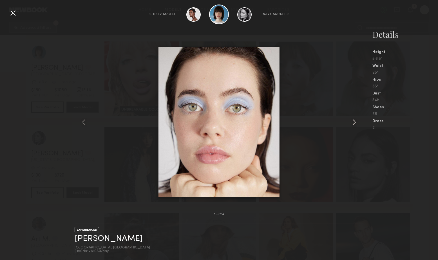
click at [356, 123] on common-icon at bounding box center [354, 121] width 9 height 9
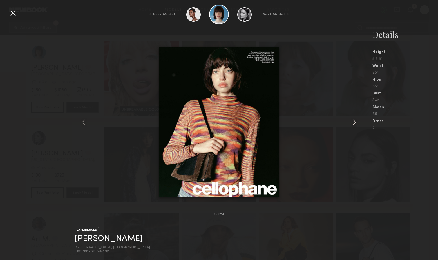
click at [356, 123] on common-icon at bounding box center [354, 121] width 9 height 9
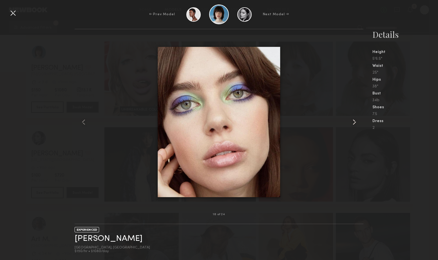
click at [356, 123] on common-icon at bounding box center [354, 121] width 9 height 9
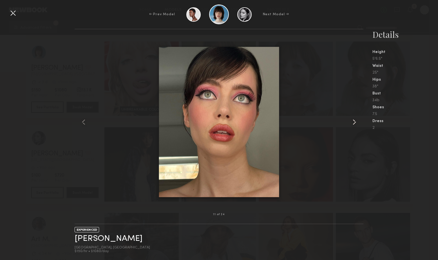
click at [356, 123] on common-icon at bounding box center [354, 121] width 9 height 9
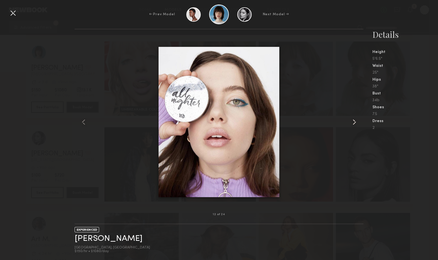
click at [356, 123] on common-icon at bounding box center [354, 121] width 9 height 9
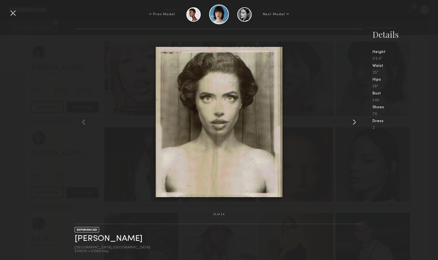
click at [356, 123] on common-icon at bounding box center [354, 121] width 9 height 9
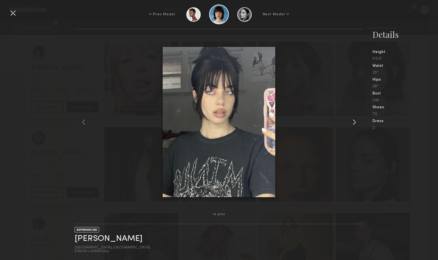
click at [356, 123] on common-icon at bounding box center [354, 121] width 9 height 9
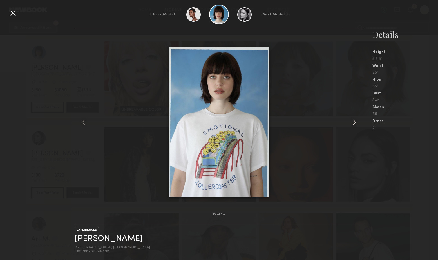
click at [356, 123] on common-icon at bounding box center [354, 121] width 9 height 9
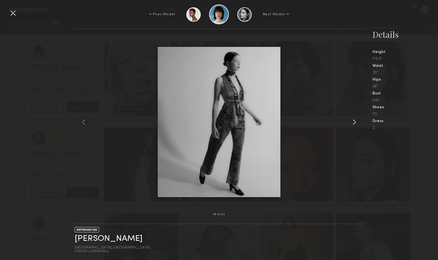
click at [356, 123] on common-icon at bounding box center [354, 121] width 9 height 9
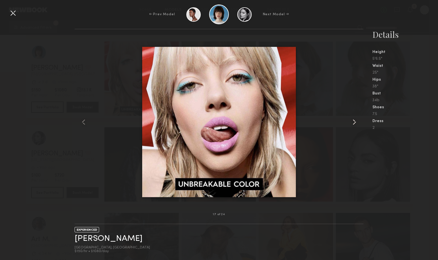
click at [356, 123] on common-icon at bounding box center [354, 121] width 9 height 9
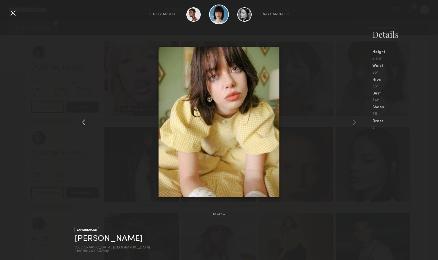
click at [83, 122] on common-icon at bounding box center [83, 121] width 9 height 9
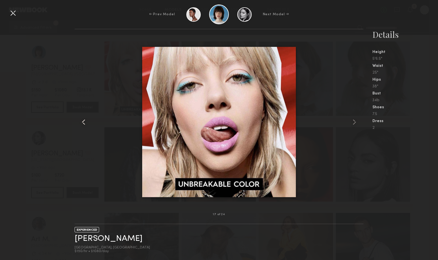
click at [83, 122] on common-icon at bounding box center [83, 121] width 9 height 9
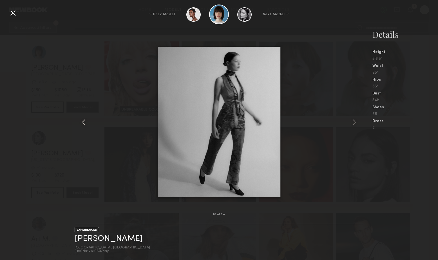
click at [83, 122] on common-icon at bounding box center [83, 121] width 9 height 9
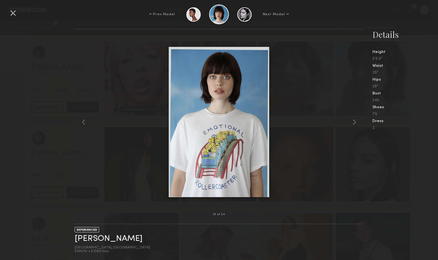
click at [9, 12] on div at bounding box center [12, 12] width 9 height 9
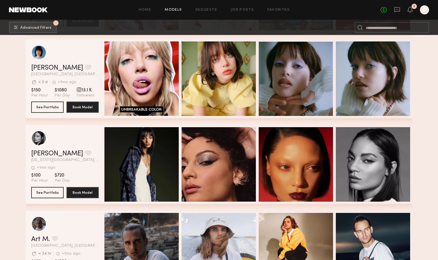
scroll to position [16856, 0]
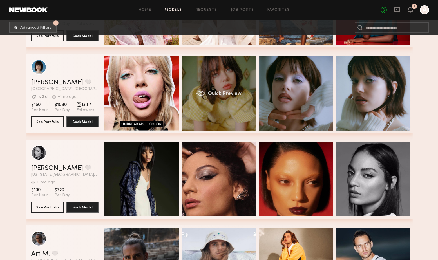
click at [226, 102] on div "Quick Preview" at bounding box center [219, 93] width 74 height 74
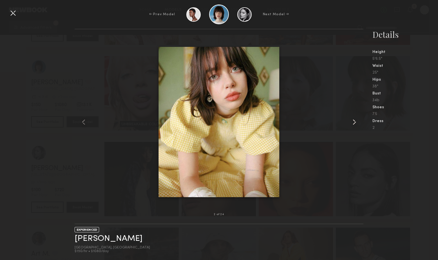
click at [354, 121] on common-icon at bounding box center [354, 121] width 9 height 9
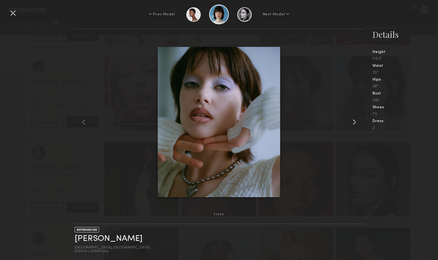
click at [354, 121] on common-icon at bounding box center [354, 121] width 9 height 9
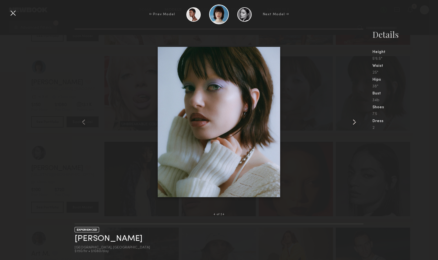
click at [354, 121] on common-icon at bounding box center [354, 121] width 9 height 9
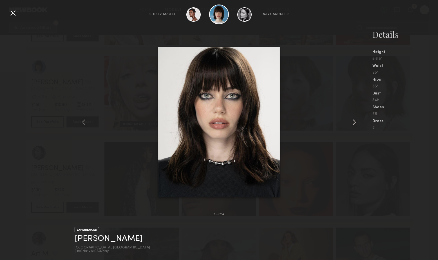
click at [354, 121] on common-icon at bounding box center [354, 121] width 9 height 9
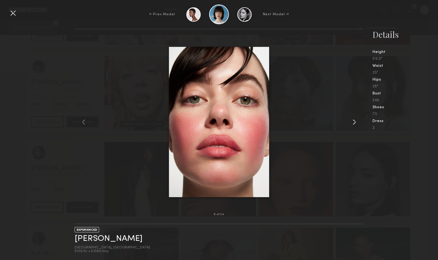
click at [354, 123] on common-icon at bounding box center [354, 121] width 9 height 9
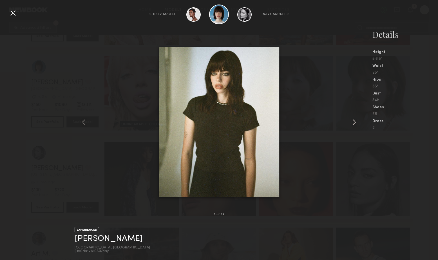
click at [354, 123] on common-icon at bounding box center [354, 121] width 9 height 9
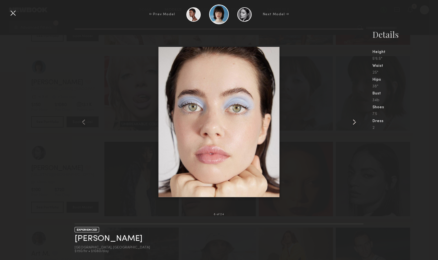
click at [354, 123] on common-icon at bounding box center [354, 121] width 9 height 9
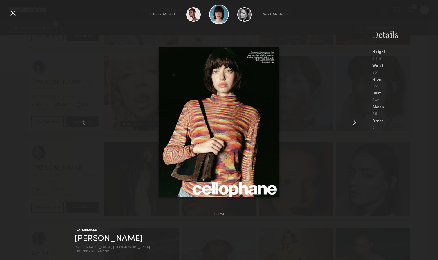
click at [354, 123] on common-icon at bounding box center [354, 121] width 9 height 9
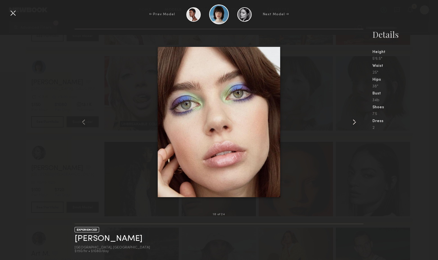
click at [354, 122] on common-icon at bounding box center [354, 121] width 9 height 9
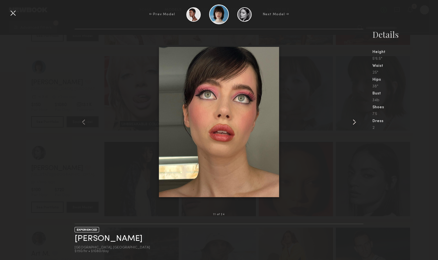
click at [354, 122] on common-icon at bounding box center [354, 121] width 9 height 9
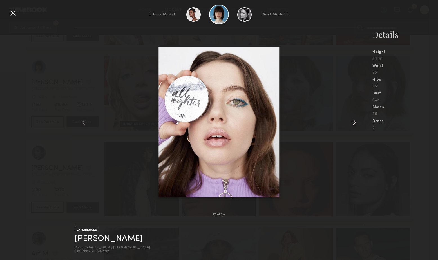
click at [354, 122] on common-icon at bounding box center [354, 121] width 9 height 9
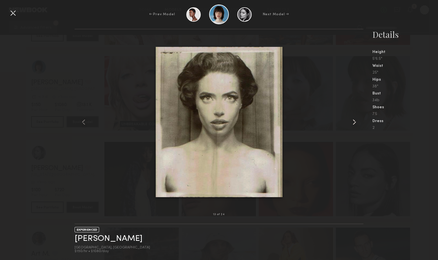
click at [356, 124] on common-icon at bounding box center [354, 121] width 9 height 9
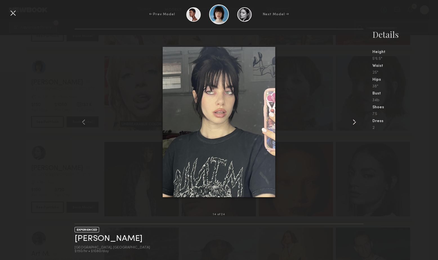
click at [356, 124] on common-icon at bounding box center [354, 121] width 9 height 9
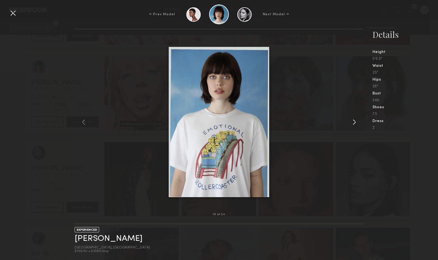
click at [356, 124] on common-icon at bounding box center [354, 121] width 9 height 9
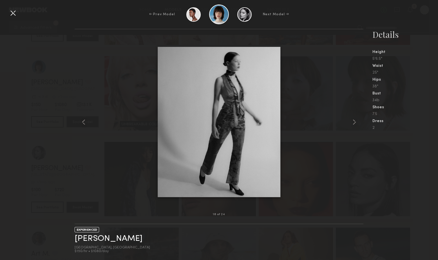
click at [11, 12] on div at bounding box center [12, 12] width 9 height 9
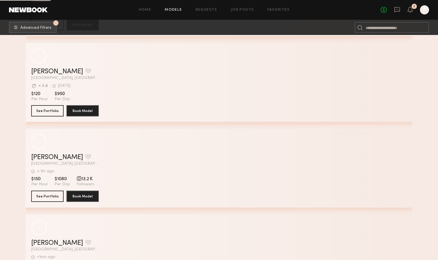
scroll to position [18152, 0]
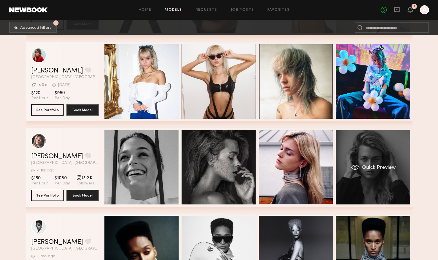
click at [356, 150] on div "Quick Preview" at bounding box center [373, 167] width 74 height 74
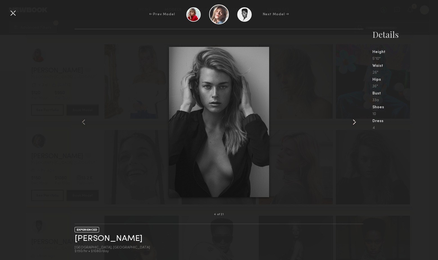
click at [355, 121] on common-icon at bounding box center [354, 121] width 9 height 9
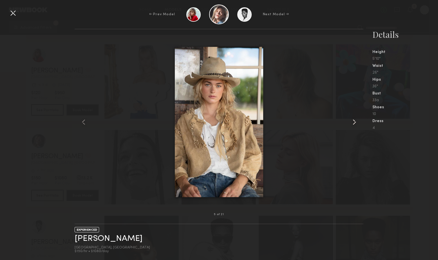
click at [355, 121] on common-icon at bounding box center [354, 121] width 9 height 9
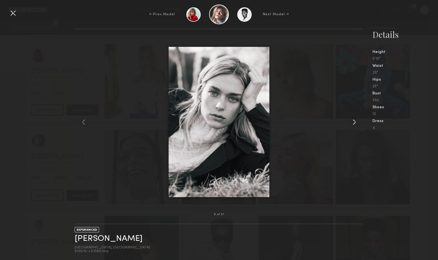
click at [355, 121] on common-icon at bounding box center [354, 121] width 9 height 9
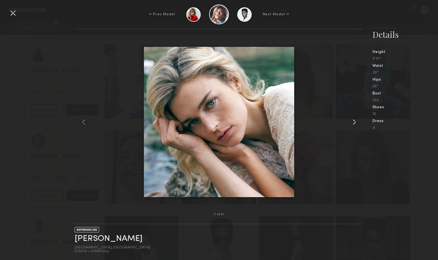
click at [355, 121] on common-icon at bounding box center [354, 121] width 9 height 9
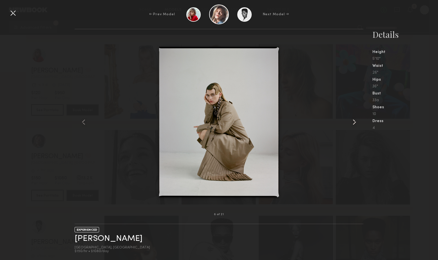
click at [355, 121] on common-icon at bounding box center [354, 121] width 9 height 9
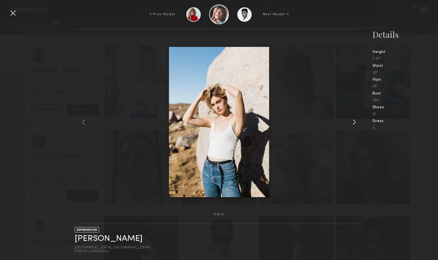
click at [355, 121] on common-icon at bounding box center [354, 121] width 9 height 9
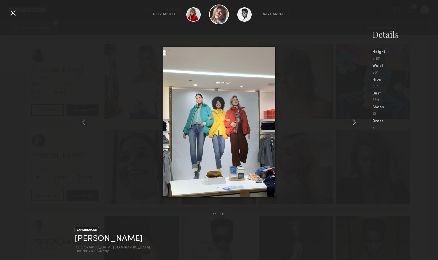
click at [355, 121] on common-icon at bounding box center [354, 121] width 9 height 9
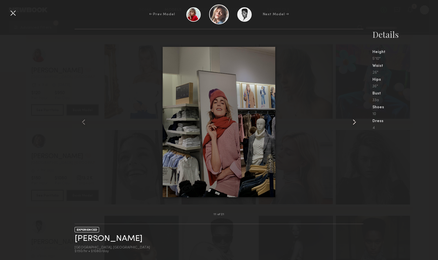
click at [355, 121] on common-icon at bounding box center [354, 121] width 9 height 9
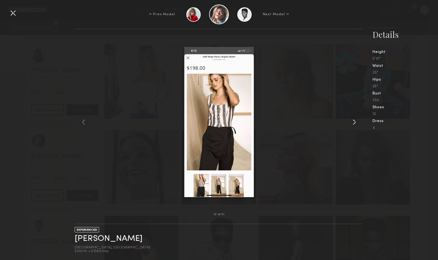
click at [355, 121] on common-icon at bounding box center [354, 121] width 9 height 9
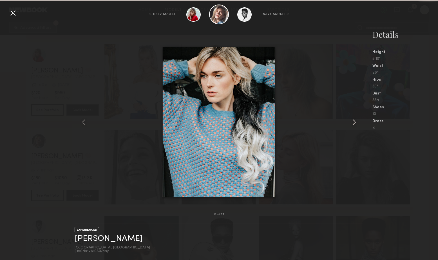
click at [355, 121] on common-icon at bounding box center [354, 121] width 9 height 9
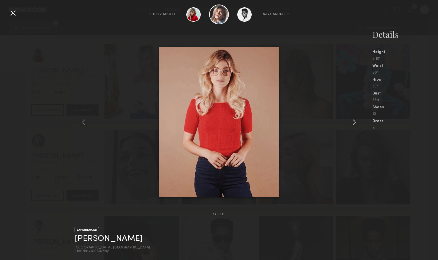
click at [355, 121] on common-icon at bounding box center [354, 121] width 9 height 9
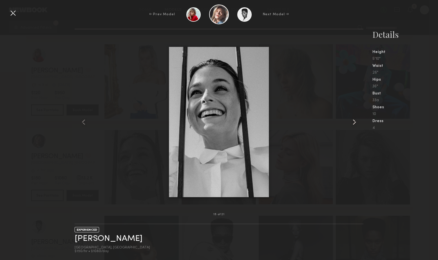
click at [355, 121] on common-icon at bounding box center [354, 121] width 9 height 9
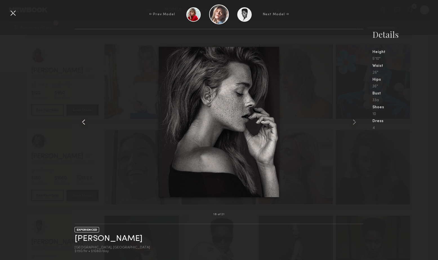
click at [86, 123] on common-icon at bounding box center [83, 121] width 9 height 9
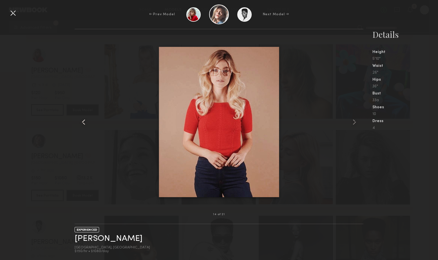
click at [86, 123] on common-icon at bounding box center [83, 121] width 9 height 9
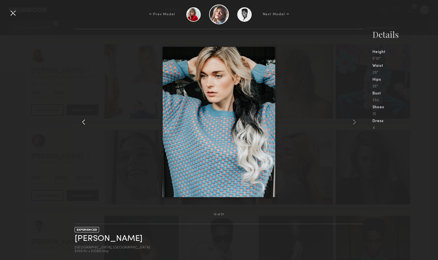
click at [86, 123] on common-icon at bounding box center [83, 121] width 9 height 9
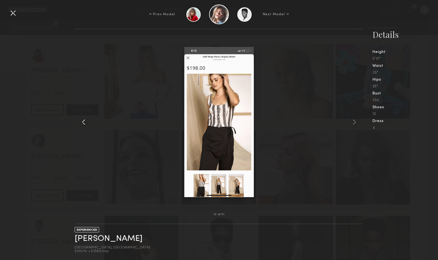
click at [86, 123] on common-icon at bounding box center [83, 121] width 9 height 9
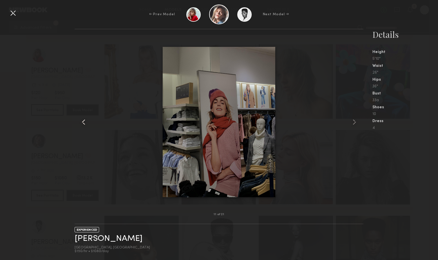
click at [86, 123] on common-icon at bounding box center [83, 121] width 9 height 9
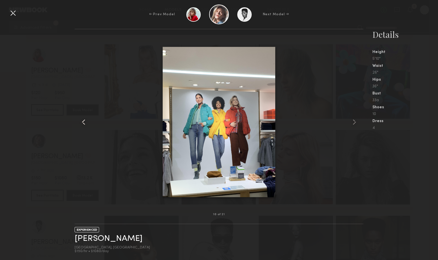
click at [86, 123] on common-icon at bounding box center [83, 121] width 9 height 9
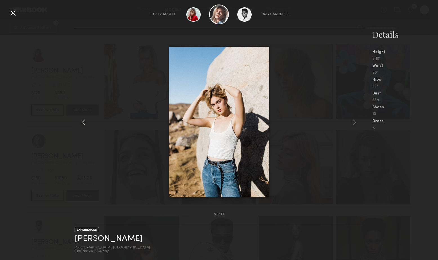
click at [86, 123] on common-icon at bounding box center [83, 121] width 9 height 9
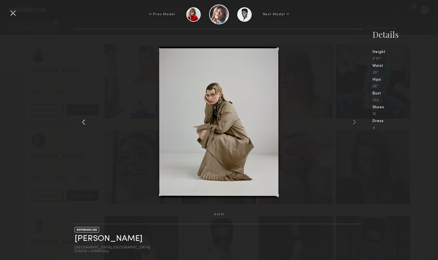
click at [86, 123] on common-icon at bounding box center [83, 121] width 9 height 9
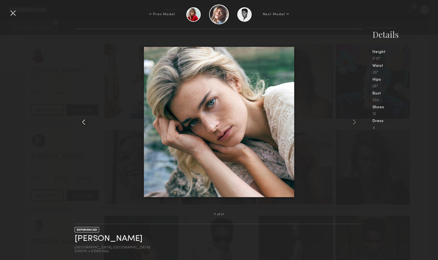
click at [86, 123] on common-icon at bounding box center [83, 121] width 9 height 9
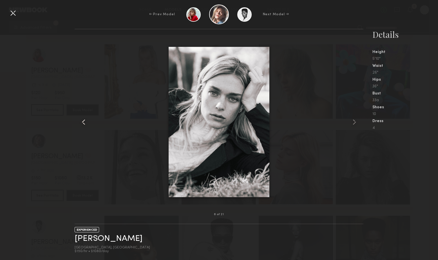
click at [86, 123] on common-icon at bounding box center [83, 121] width 9 height 9
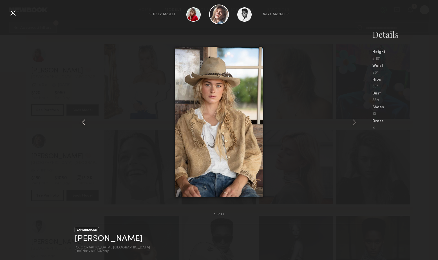
click at [86, 123] on common-icon at bounding box center [83, 121] width 9 height 9
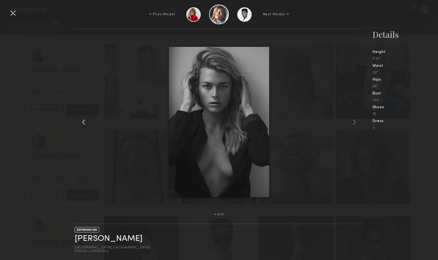
click at [86, 123] on common-icon at bounding box center [83, 121] width 9 height 9
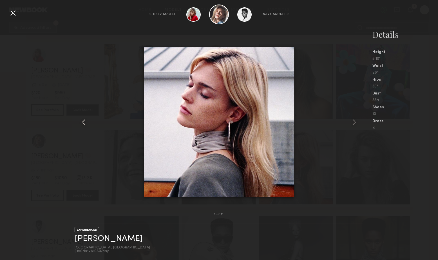
click at [86, 123] on common-icon at bounding box center [83, 121] width 9 height 9
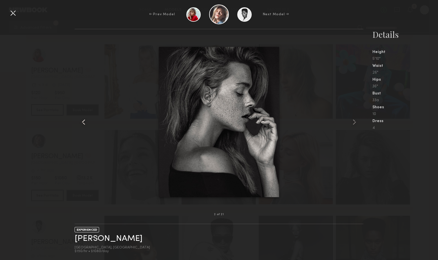
click at [86, 123] on common-icon at bounding box center [83, 121] width 9 height 9
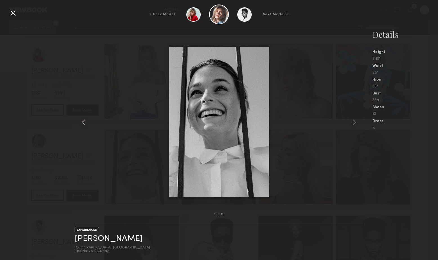
click at [86, 123] on common-icon at bounding box center [83, 121] width 9 height 9
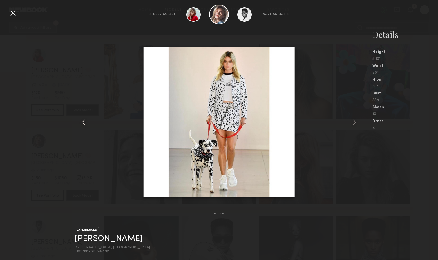
click at [86, 123] on common-icon at bounding box center [83, 121] width 9 height 9
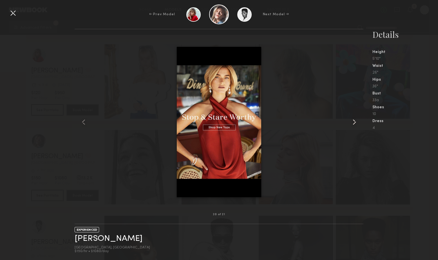
click at [353, 122] on common-icon at bounding box center [354, 121] width 9 height 9
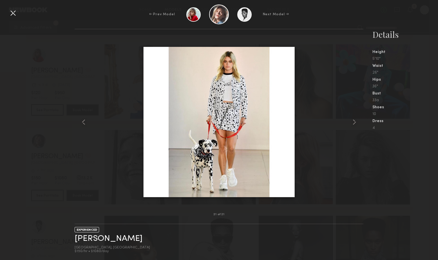
click at [12, 14] on div at bounding box center [12, 12] width 9 height 9
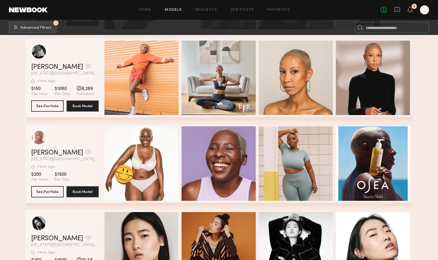
scroll to position [20280, 0]
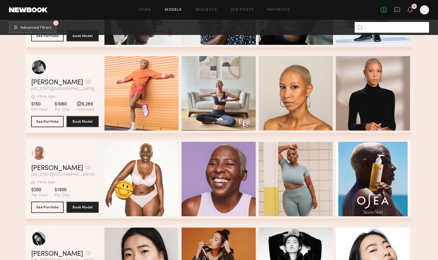
click at [383, 27] on input at bounding box center [392, 27] width 74 height 11
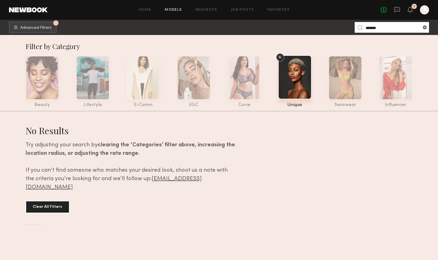
click at [374, 29] on input "*******" at bounding box center [392, 27] width 74 height 11
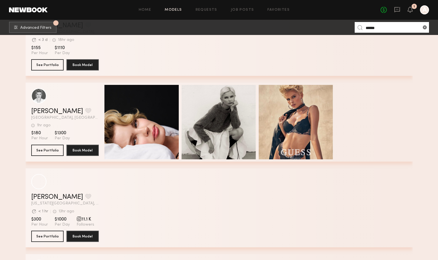
scroll to position [307, 0]
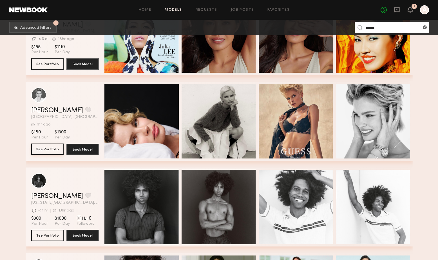
click at [40, 152] on button "See Portfolio" at bounding box center [47, 148] width 32 height 11
click at [379, 27] on input "*****" at bounding box center [392, 27] width 74 height 11
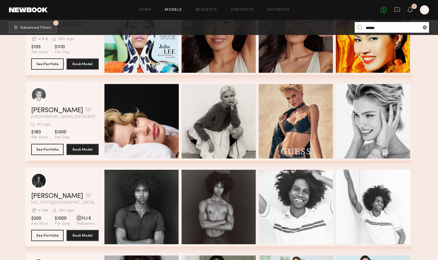
click at [379, 27] on input "*****" at bounding box center [392, 27] width 74 height 11
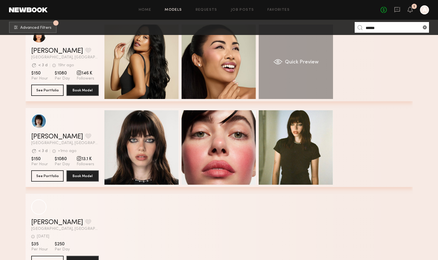
scroll to position [113, 0]
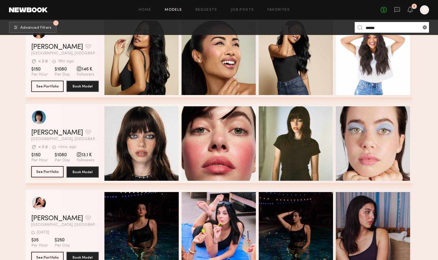
click at [50, 170] on button "See Portfolio" at bounding box center [47, 171] width 32 height 11
click at [377, 29] on input "******" at bounding box center [392, 27] width 74 height 11
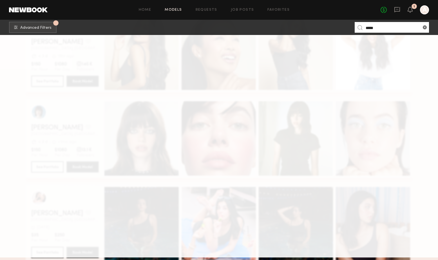
scroll to position [0, 0]
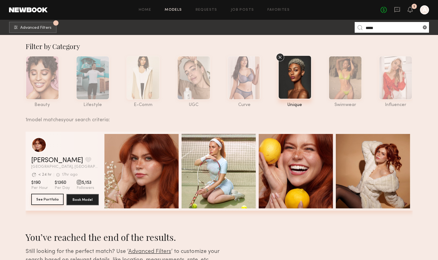
click at [53, 200] on button "See Portfolio" at bounding box center [47, 198] width 32 height 11
click at [383, 30] on input "*****" at bounding box center [392, 27] width 74 height 11
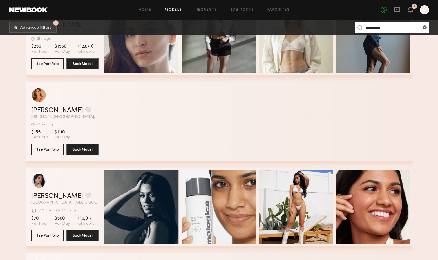
scroll to position [469, 0]
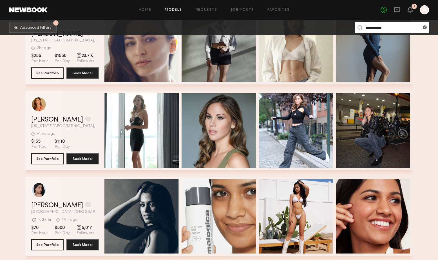
type input "**********"
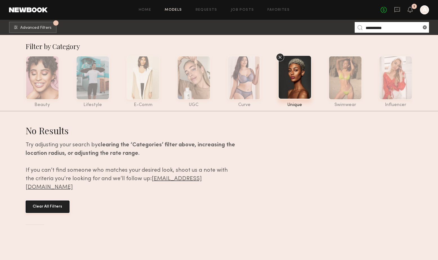
click at [50, 202] on button "Clear All Filters" at bounding box center [48, 206] width 44 height 12
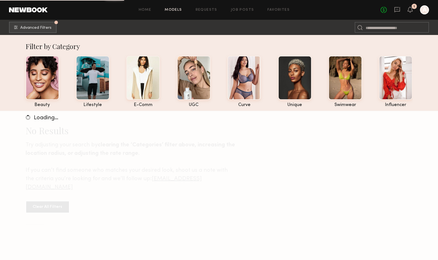
click at [378, 28] on input at bounding box center [392, 27] width 74 height 11
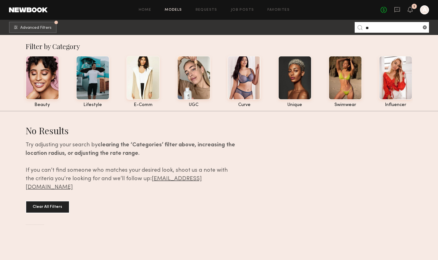
type input "*"
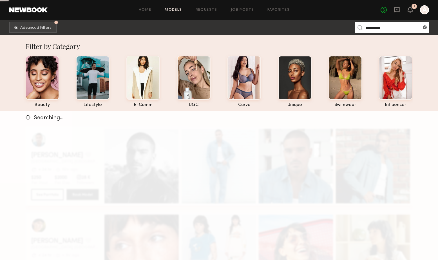
type input "********"
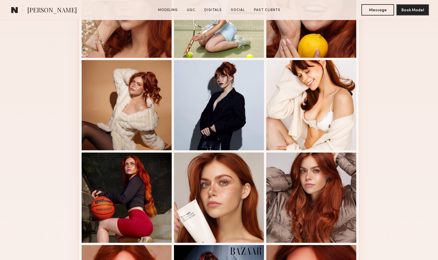
scroll to position [199, 0]
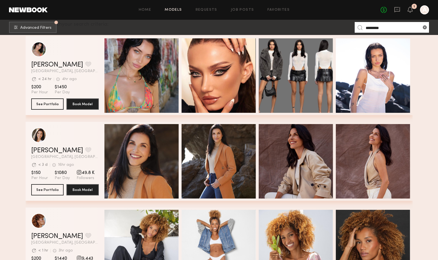
scroll to position [95, 0]
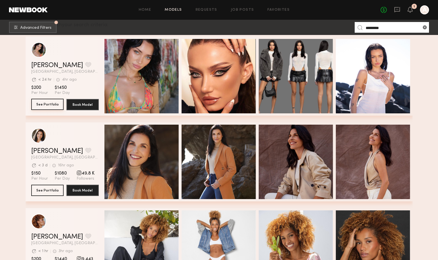
type input "********"
click at [46, 104] on button "See Portfolio" at bounding box center [47, 104] width 32 height 11
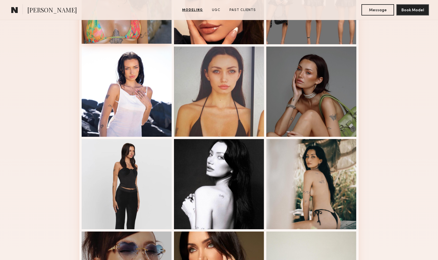
scroll to position [213, 0]
